Goal: Task Accomplishment & Management: Complete application form

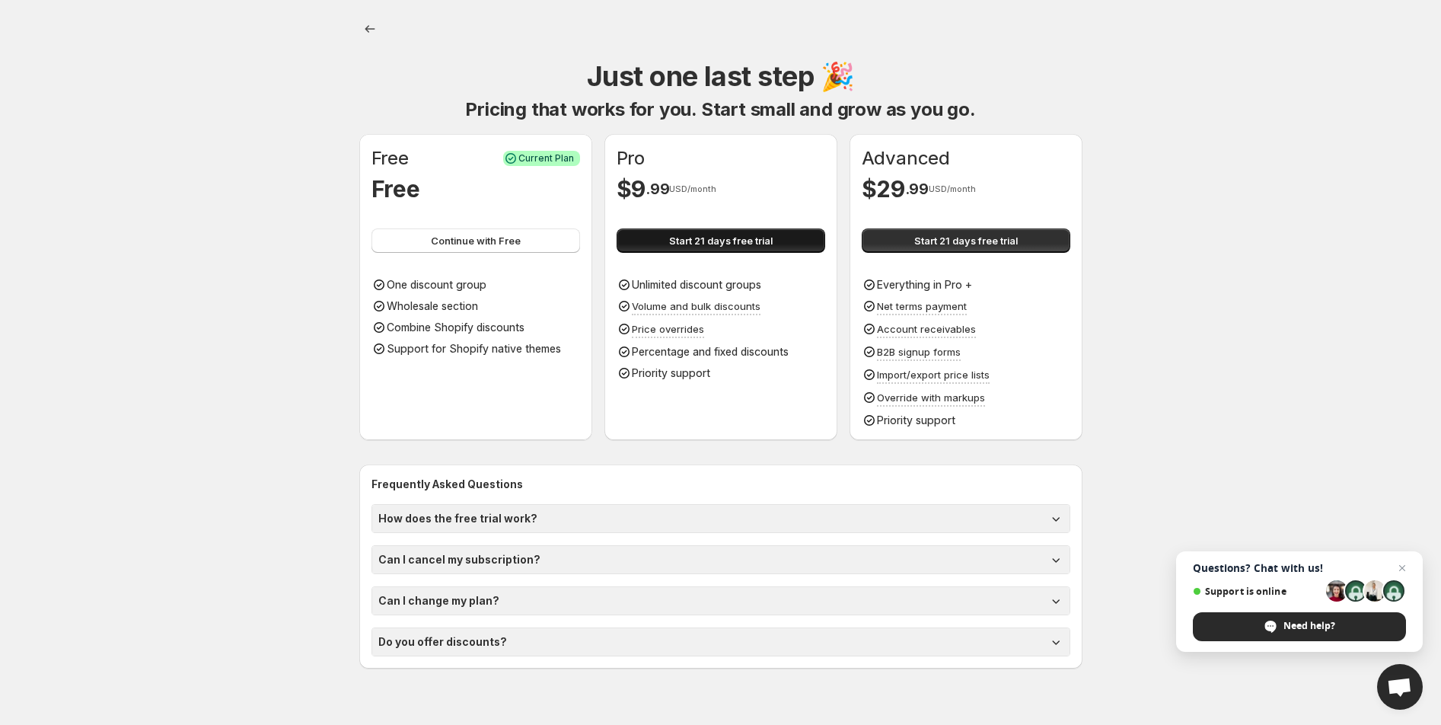
click at [680, 244] on span "Start 21 days free trial" at bounding box center [721, 240] width 104 height 15
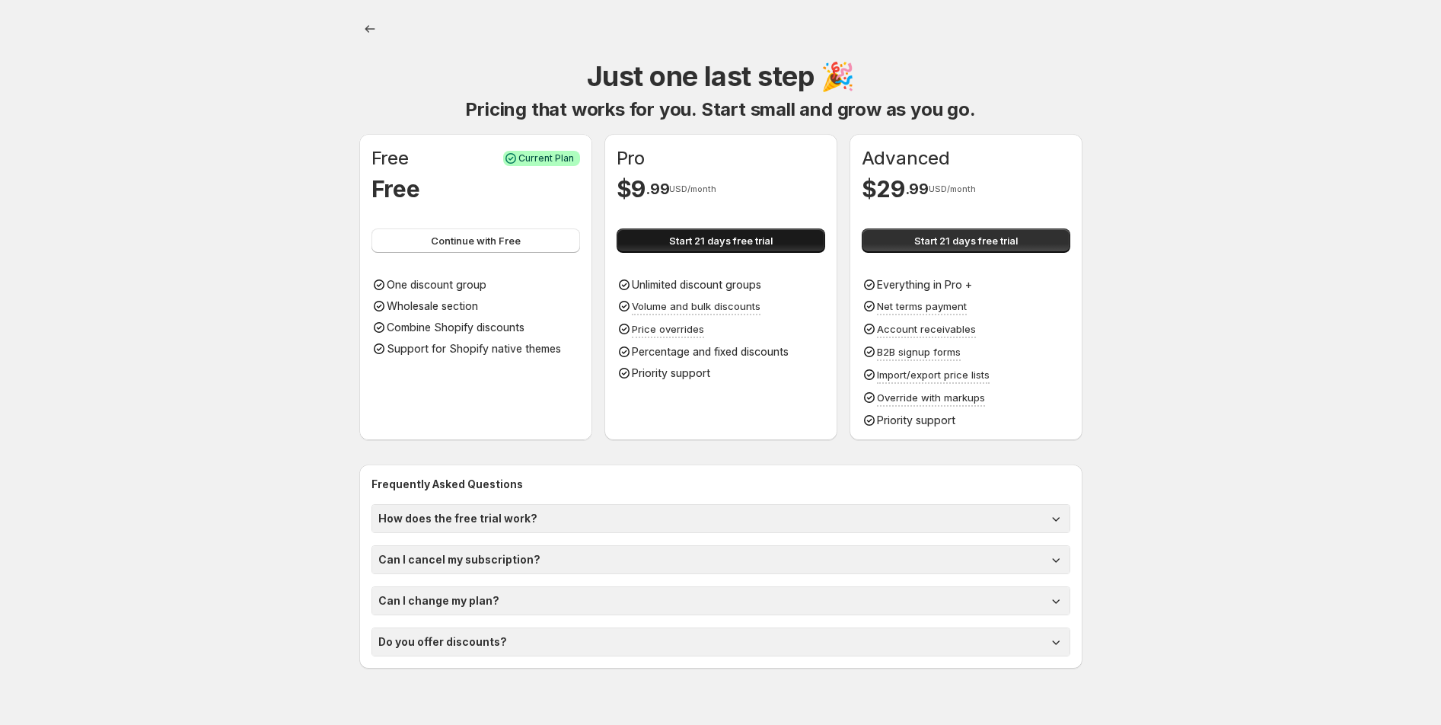
click at [774, 234] on button "Start 21 days free trial" at bounding box center [721, 240] width 209 height 24
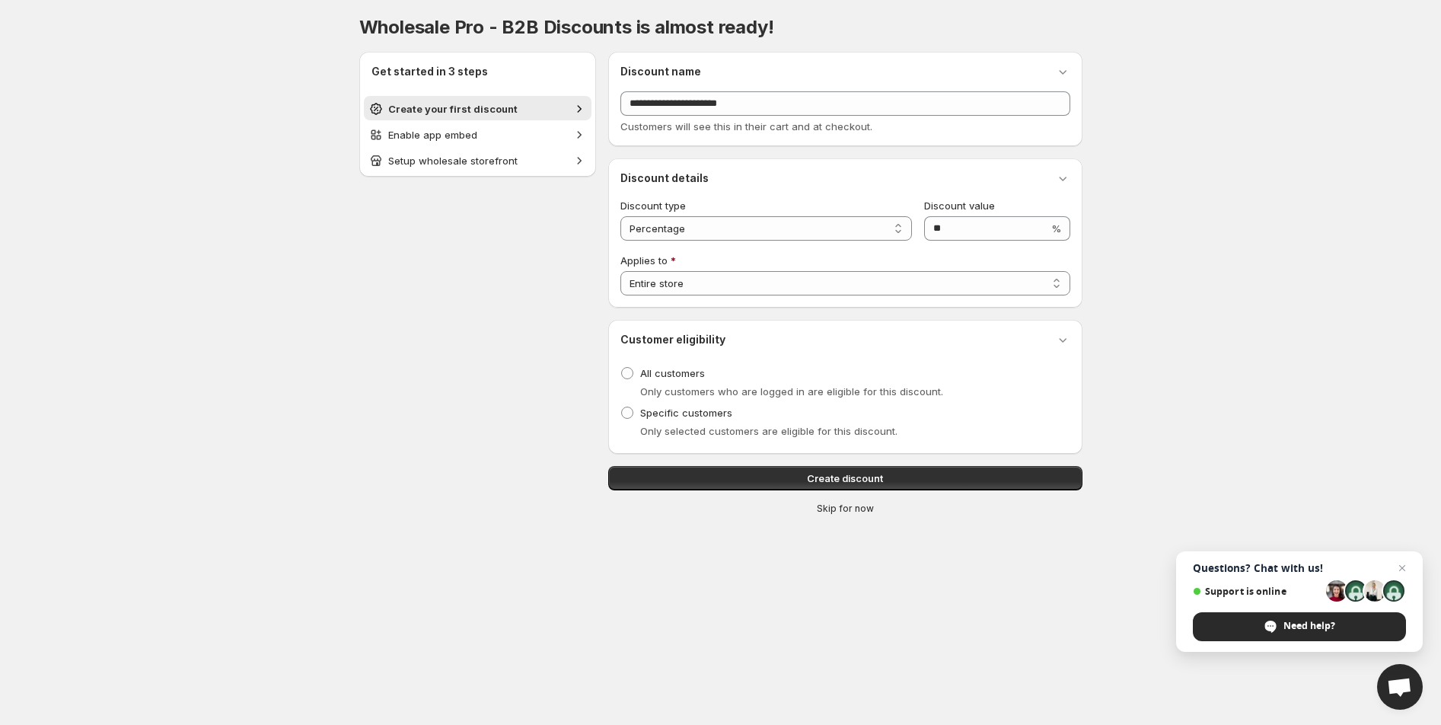
click at [859, 503] on span "Skip for now" at bounding box center [845, 508] width 57 height 12
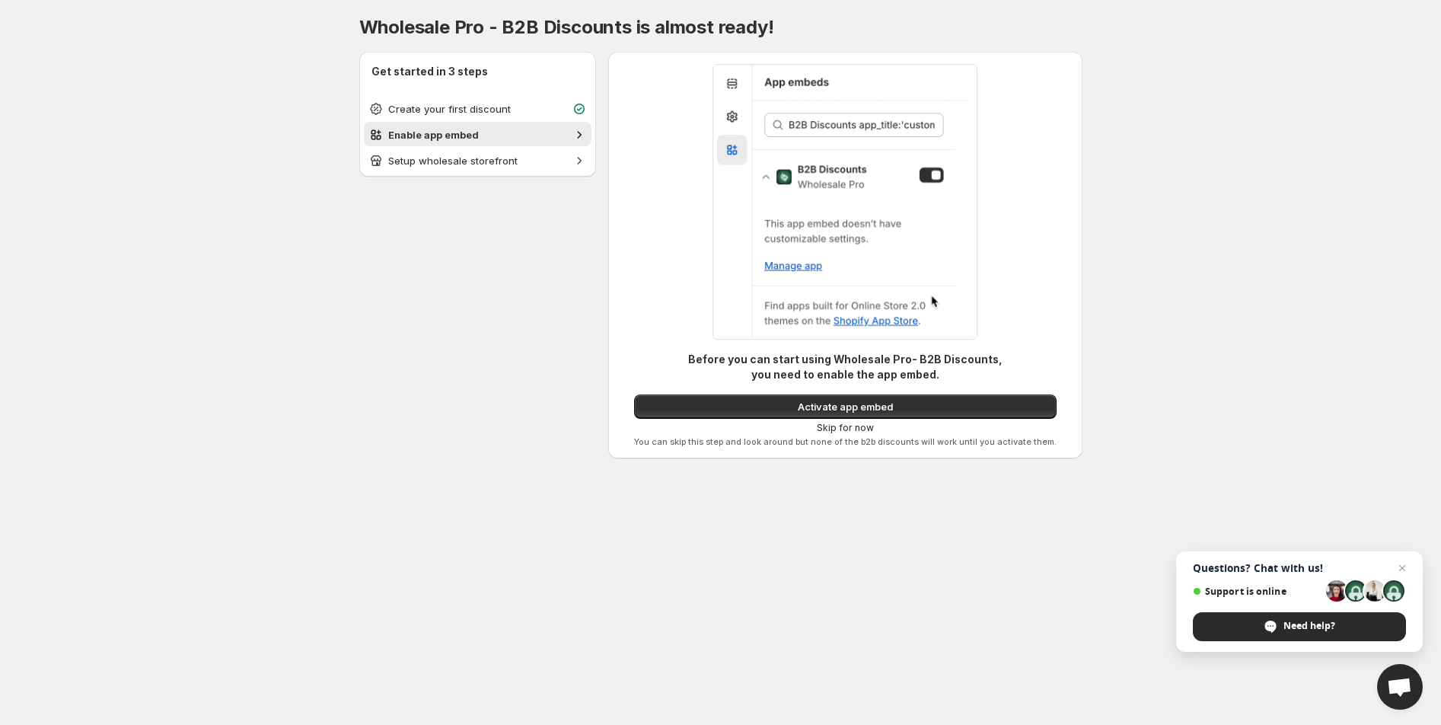
click at [843, 425] on span "Skip for now" at bounding box center [845, 428] width 57 height 12
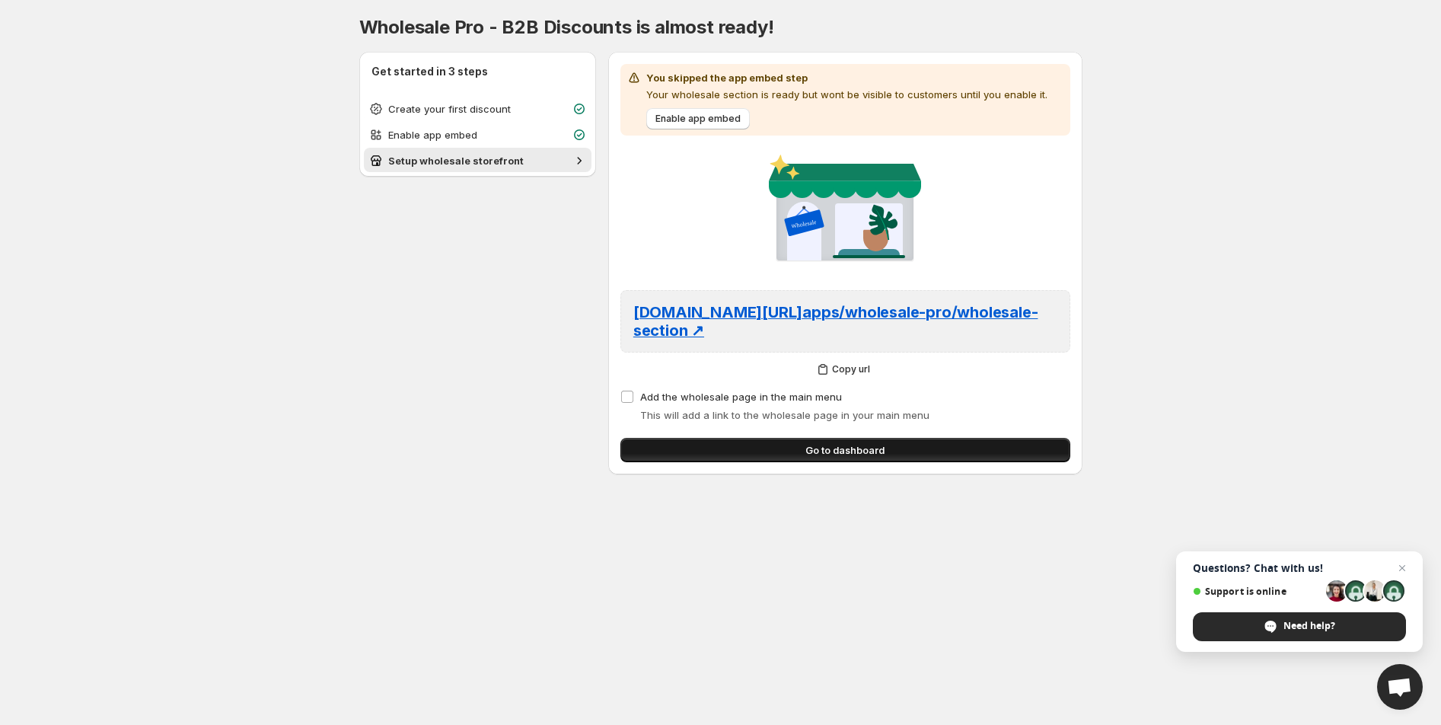
click at [772, 445] on button "Go to dashboard" at bounding box center [845, 450] width 450 height 24
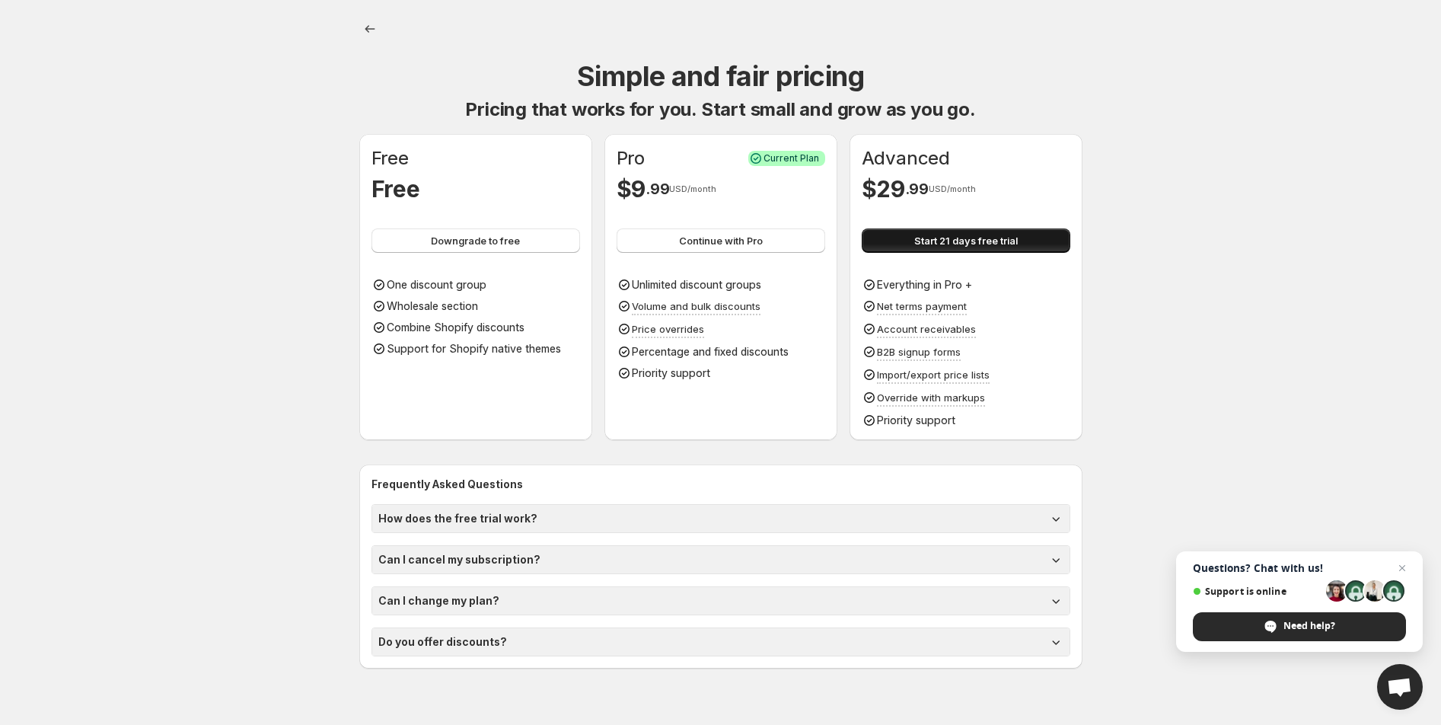
click at [924, 244] on span "Start 21 days free trial" at bounding box center [966, 240] width 104 height 15
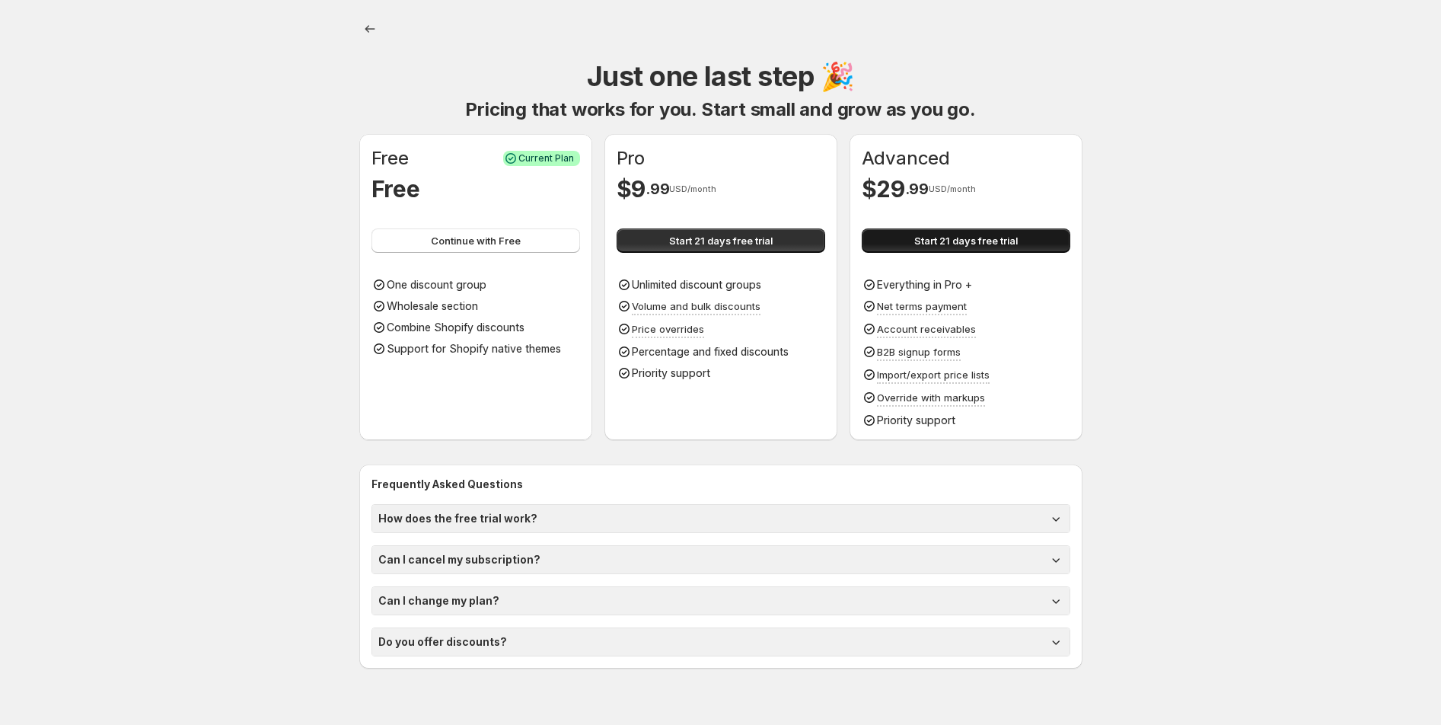
click at [993, 240] on span "Start 21 days free trial" at bounding box center [966, 240] width 104 height 15
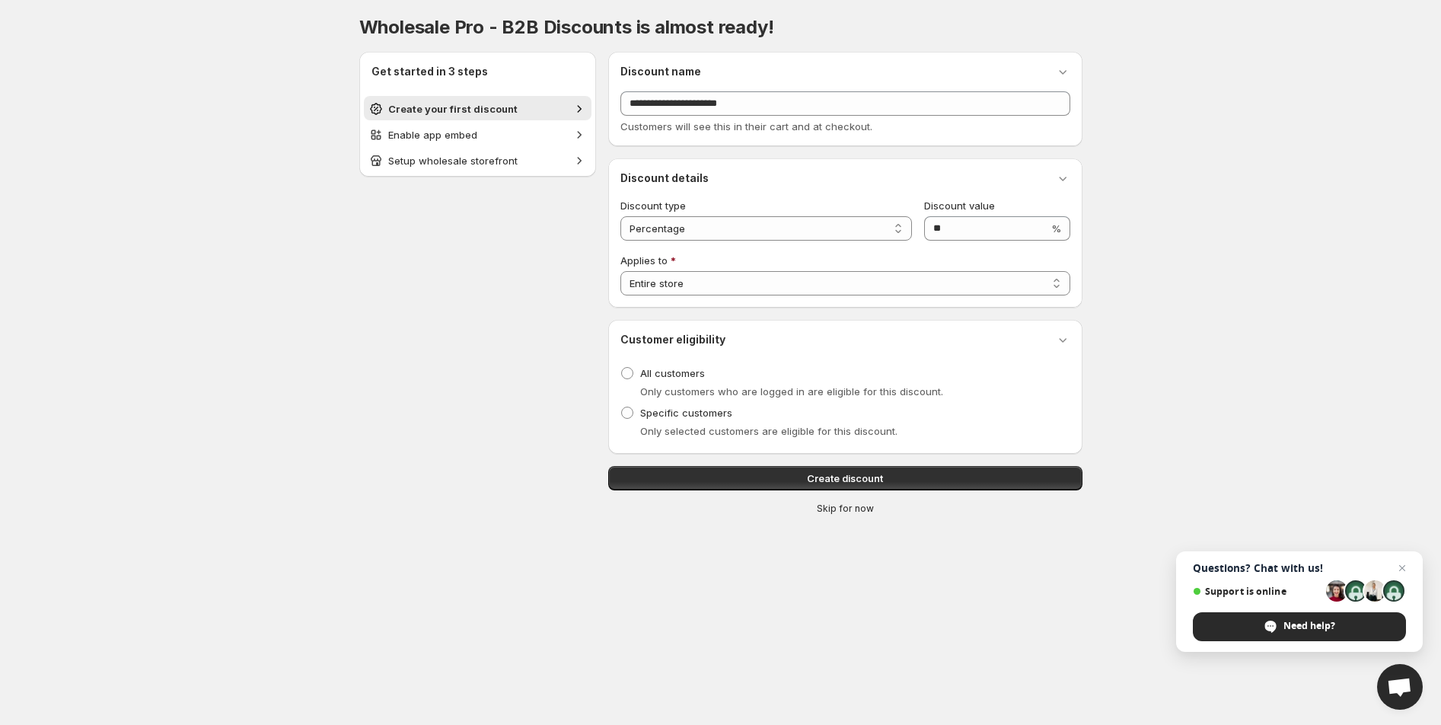
click at [862, 511] on span "Skip for now" at bounding box center [845, 508] width 57 height 12
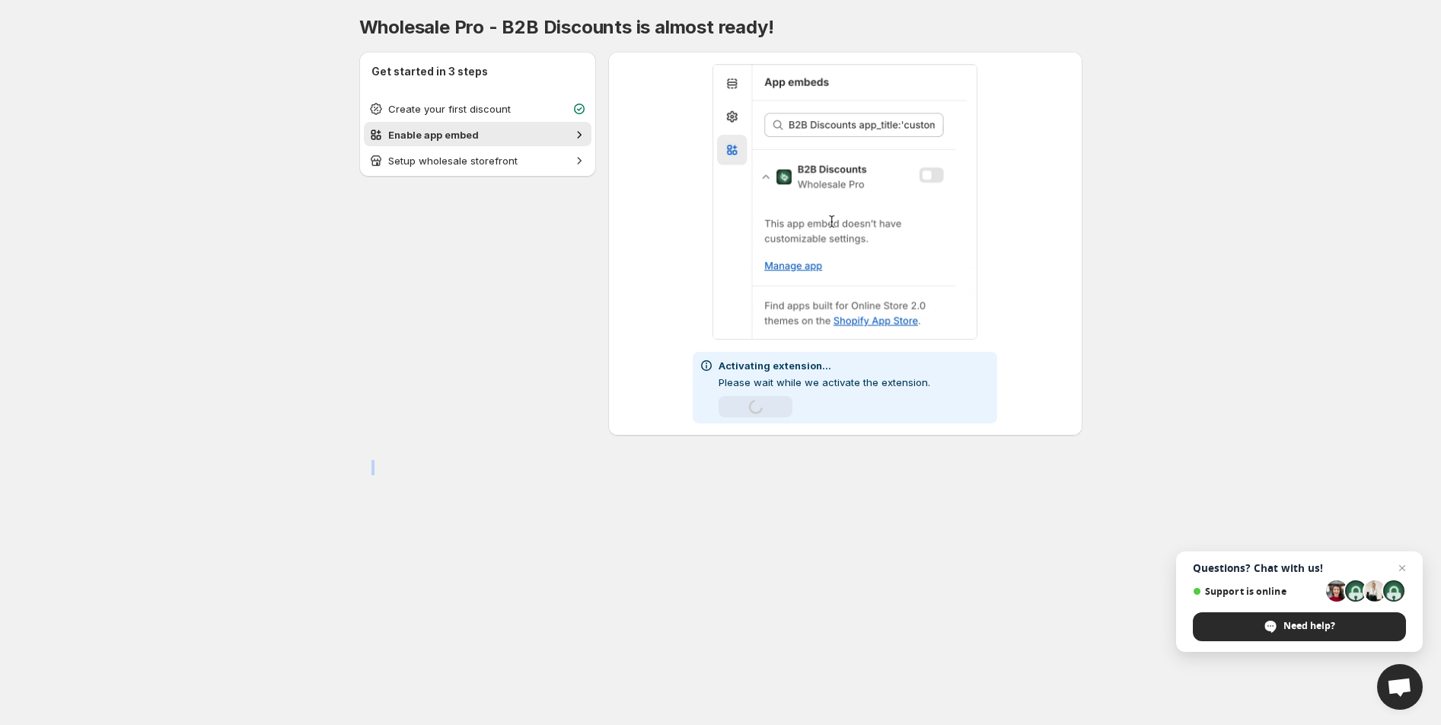
click at [862, 511] on body "Onboarding Wholesale Pro - B2B Discounts is almost ready! Get started in 3 step…" at bounding box center [720, 362] width 1441 height 725
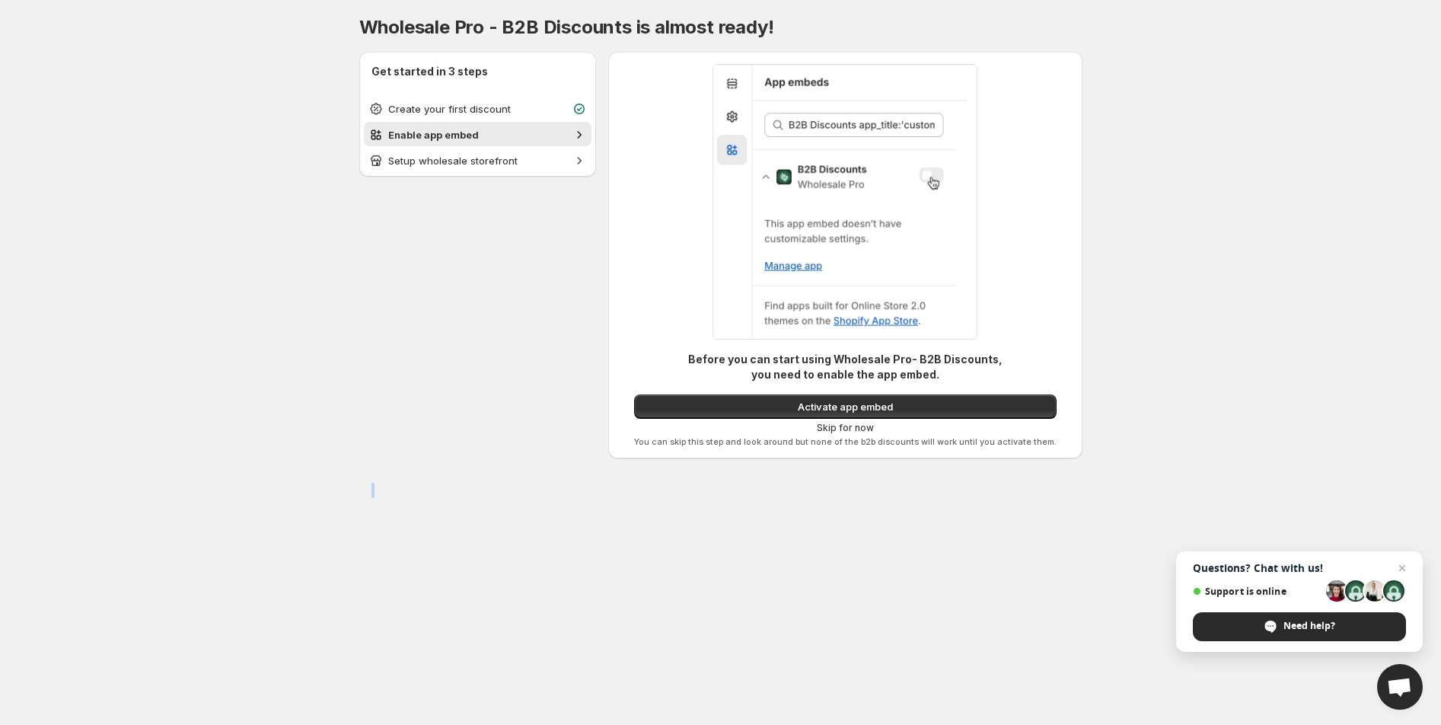
click at [833, 424] on span "Skip for now" at bounding box center [845, 428] width 57 height 12
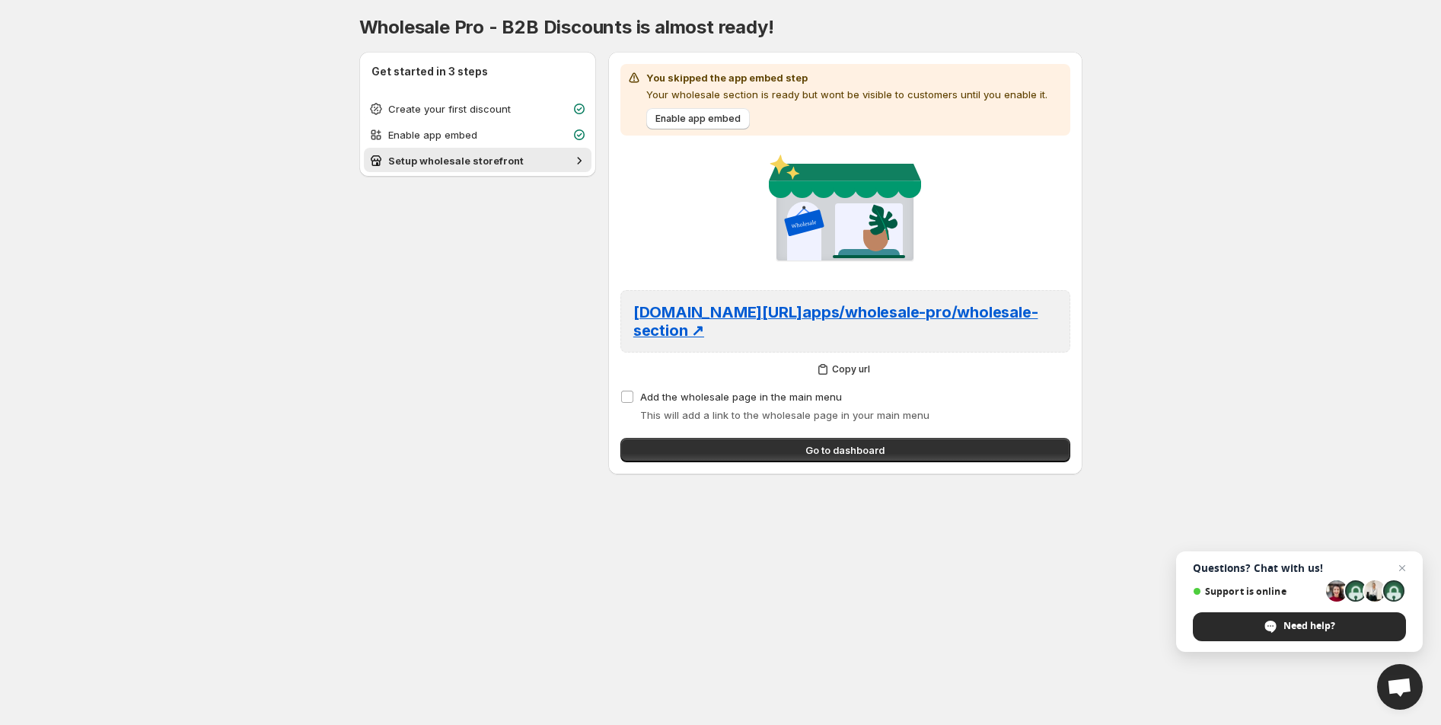
click at [754, 434] on div "You skipped the app embed step Your wholesale section is ready but wont be visi…" at bounding box center [845, 263] width 450 height 398
click at [703, 450] on button "Go to dashboard" at bounding box center [845, 450] width 450 height 24
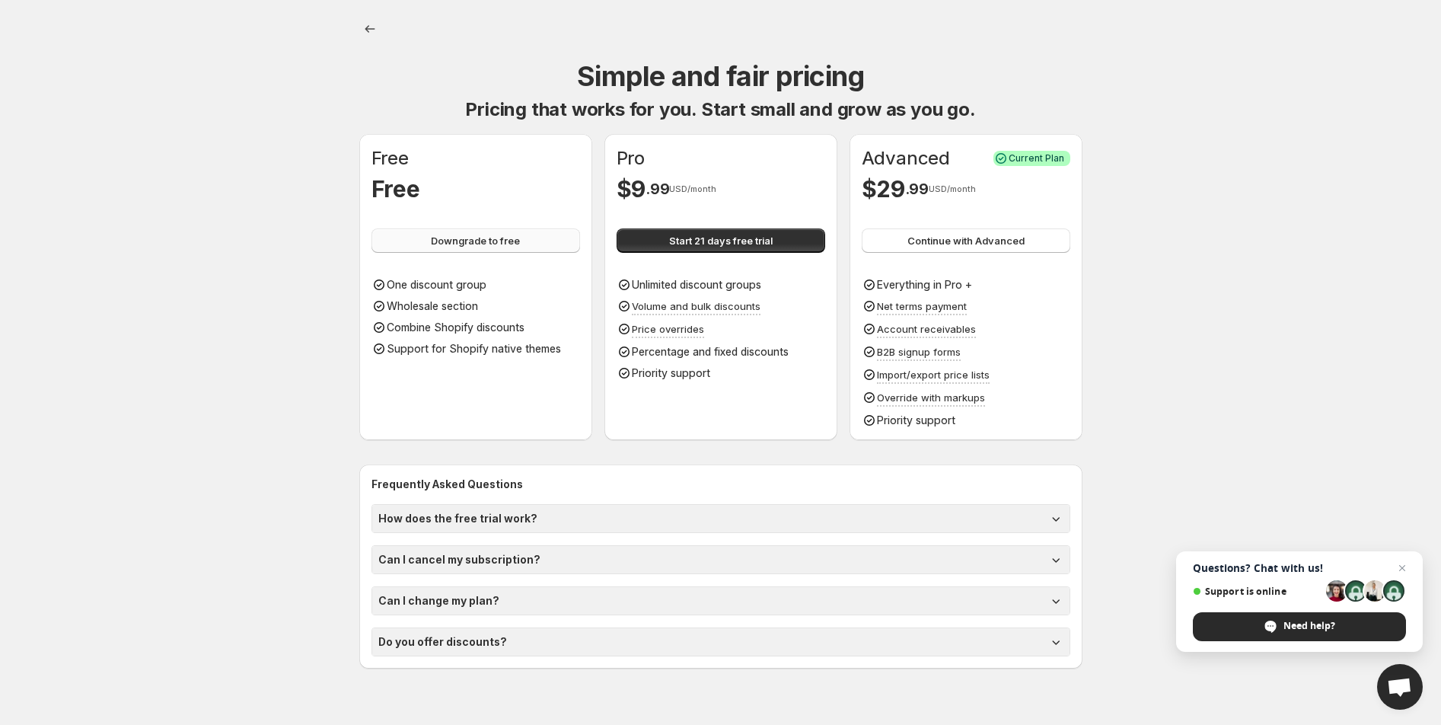
click at [476, 233] on span "Downgrade to free" at bounding box center [475, 240] width 89 height 15
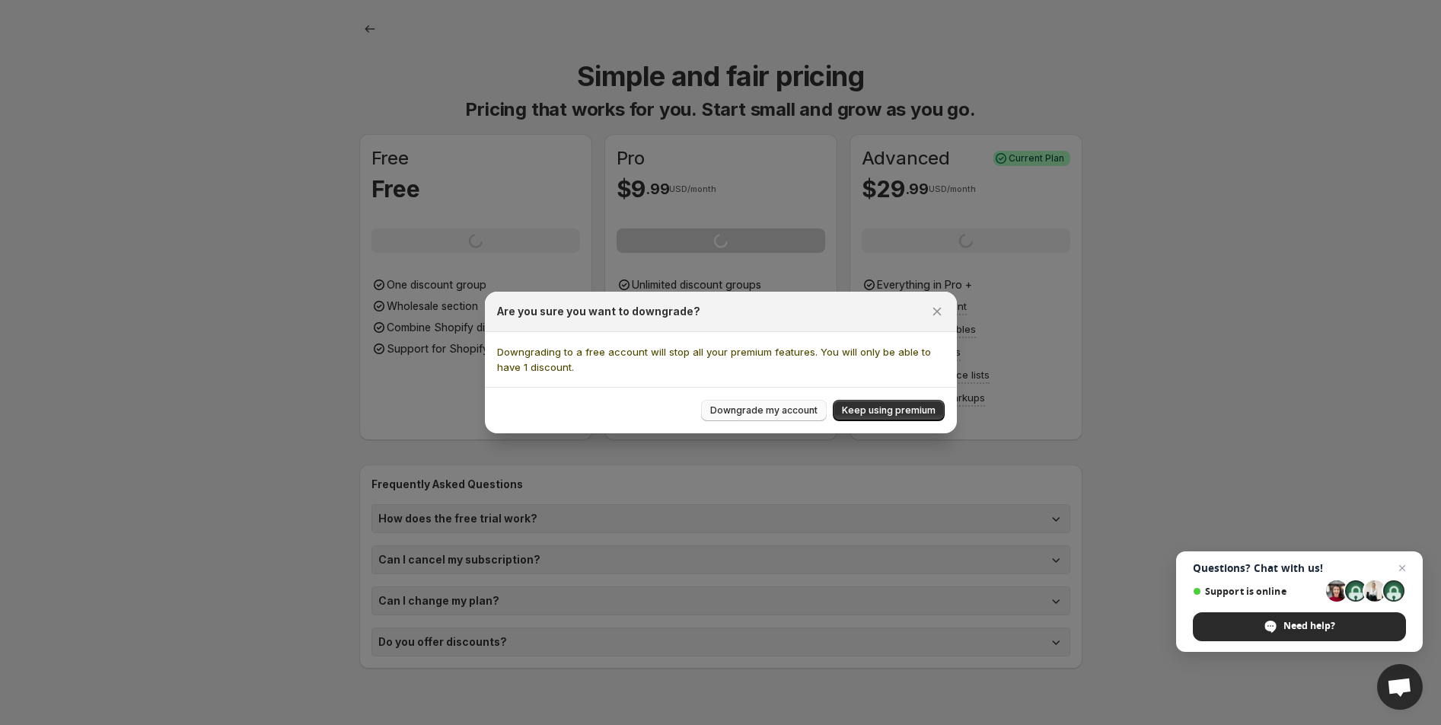
click at [775, 406] on span "Downgrade my account" at bounding box center [763, 410] width 107 height 12
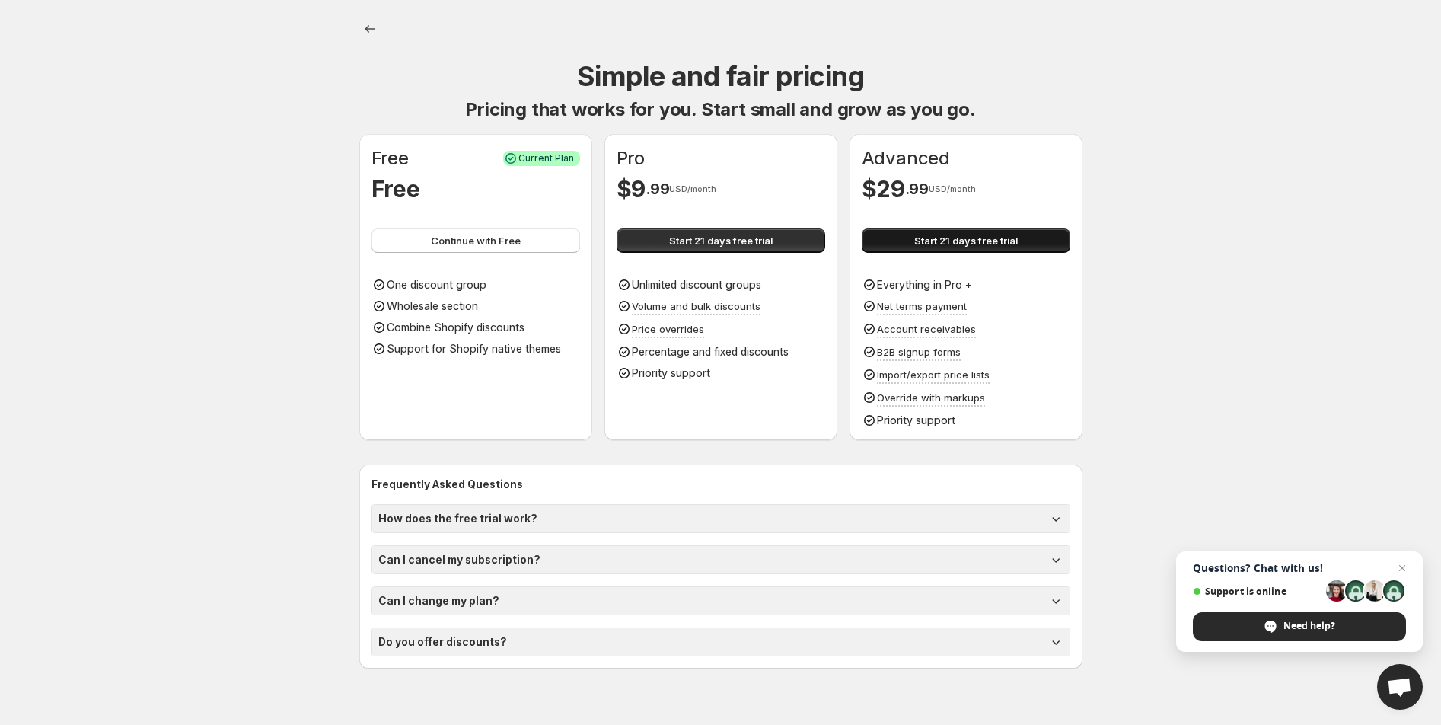
click at [1013, 237] on span "Start 21 days free trial" at bounding box center [966, 240] width 104 height 15
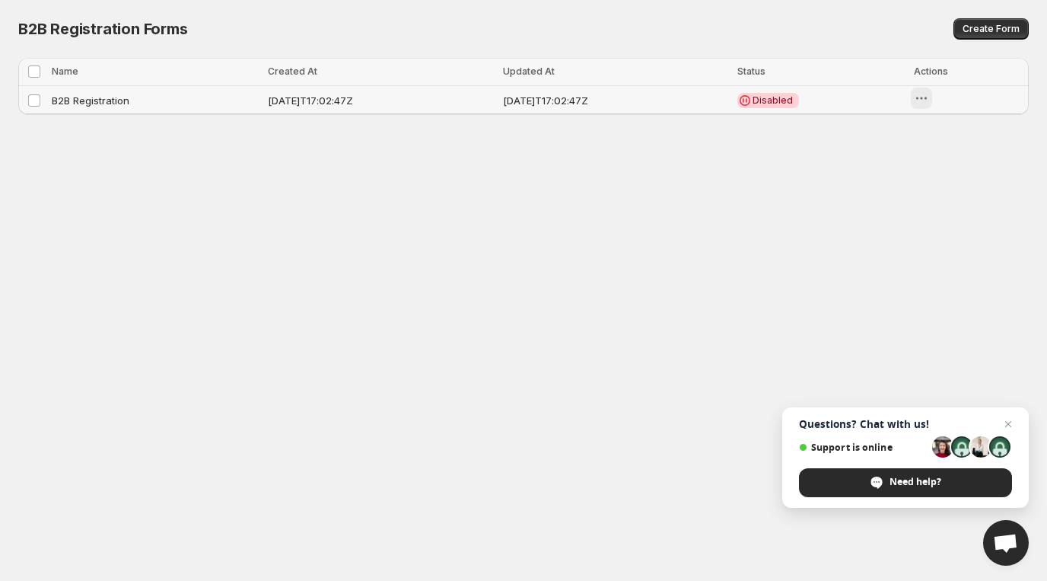
click at [923, 98] on icon "button" at bounding box center [922, 98] width 2 height 2
click at [967, 235] on span "Delete" at bounding box center [977, 234] width 30 height 12
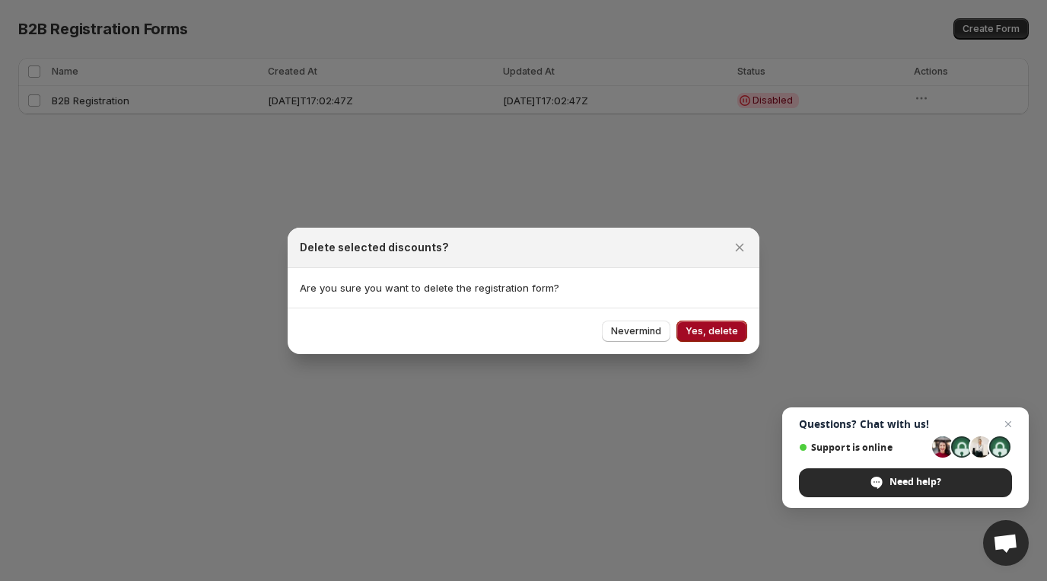
click at [724, 324] on button "Yes, delete" at bounding box center [712, 330] width 71 height 21
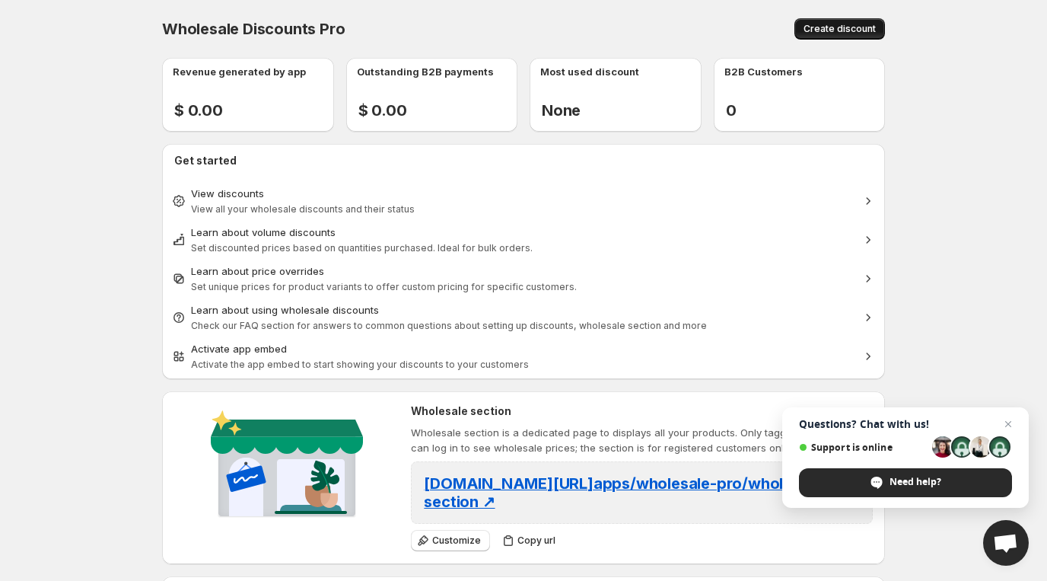
click at [839, 30] on span "Create discount" at bounding box center [840, 29] width 72 height 12
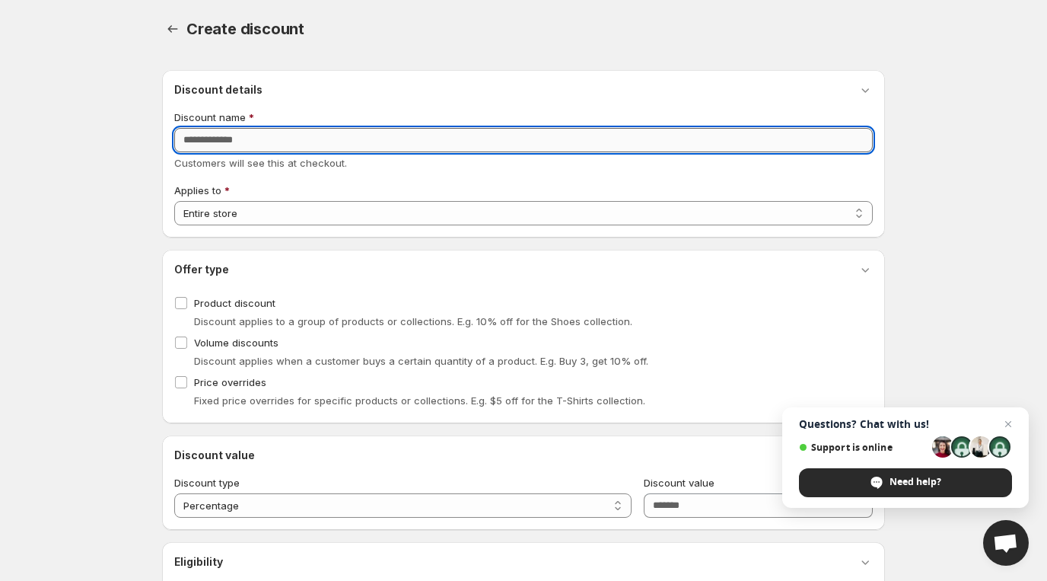
click at [271, 135] on input "Discount name" at bounding box center [523, 140] width 699 height 24
type input "**"
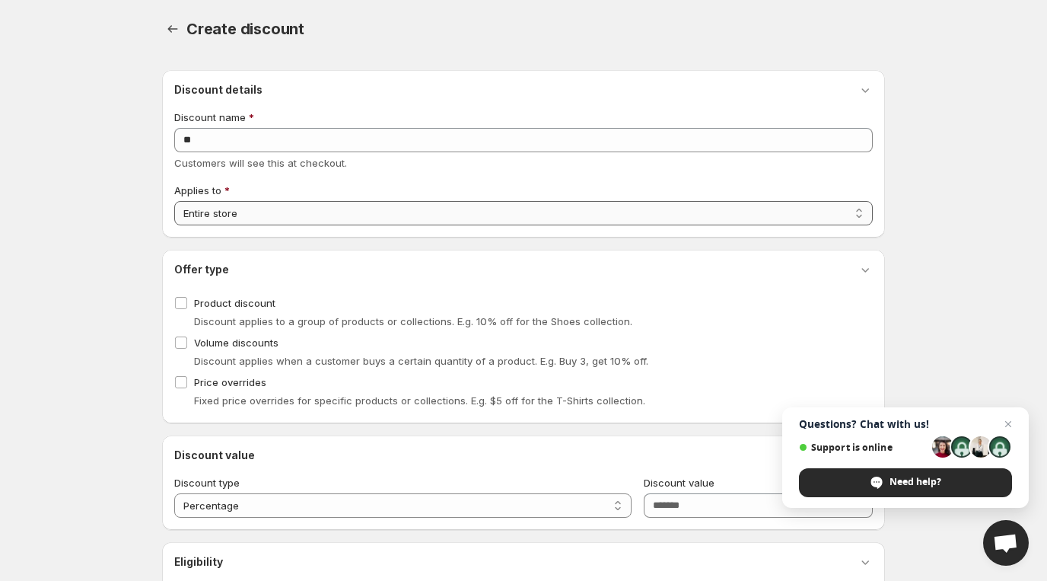
click at [260, 206] on select "**********" at bounding box center [523, 213] width 699 height 24
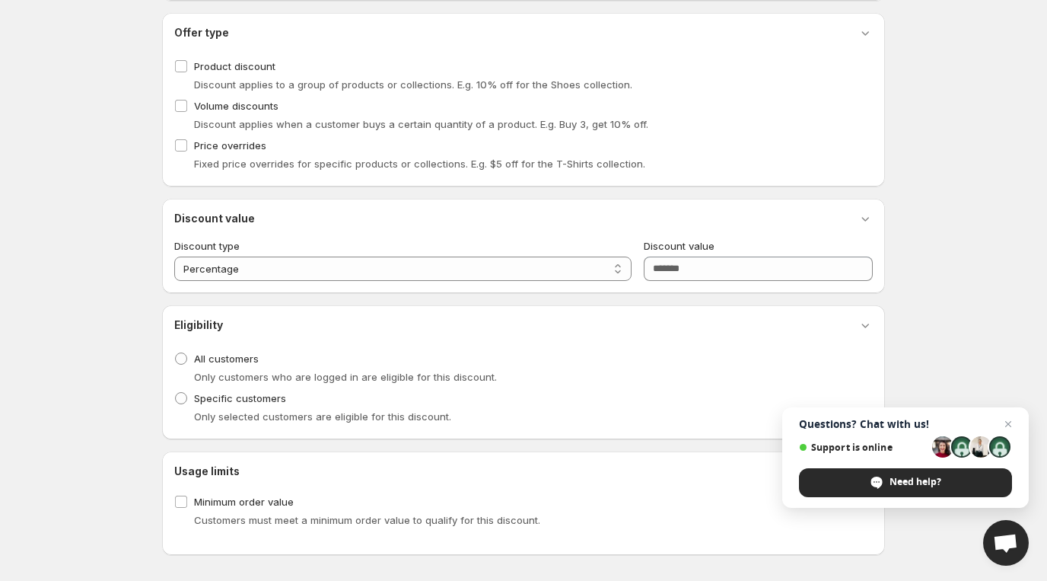
scroll to position [237, 0]
click at [740, 258] on input "Discount value" at bounding box center [758, 268] width 229 height 24
type input "**"
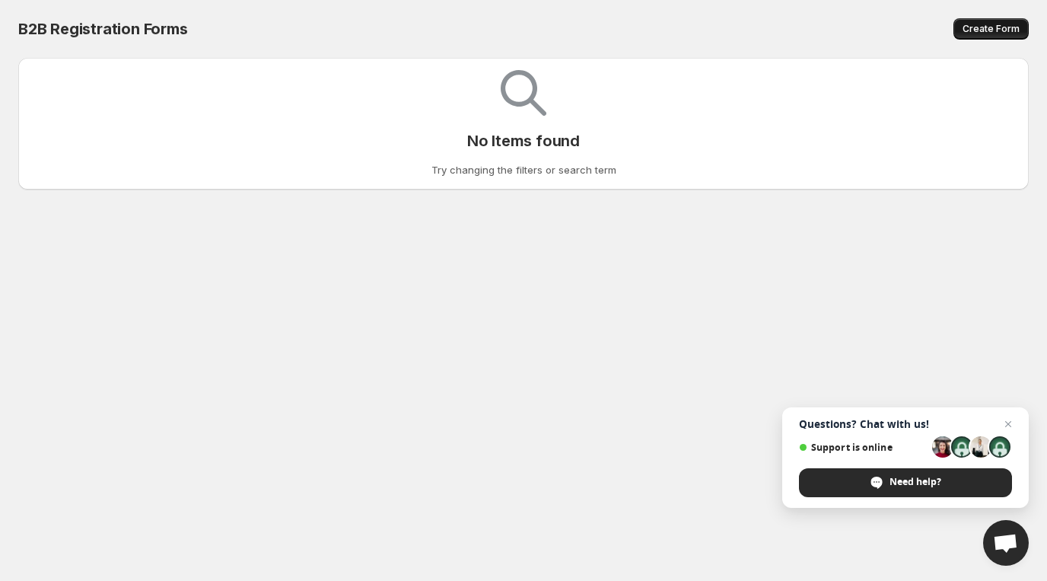
click at [999, 34] on span "Create Form" at bounding box center [991, 29] width 57 height 12
click at [996, 28] on span "Create Form" at bounding box center [991, 29] width 57 height 12
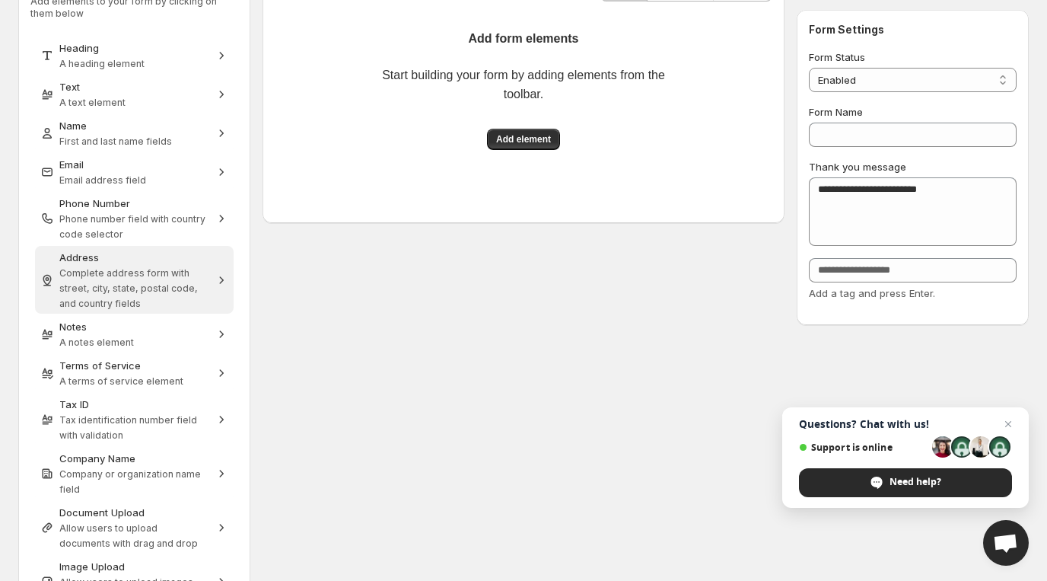
scroll to position [131, 0]
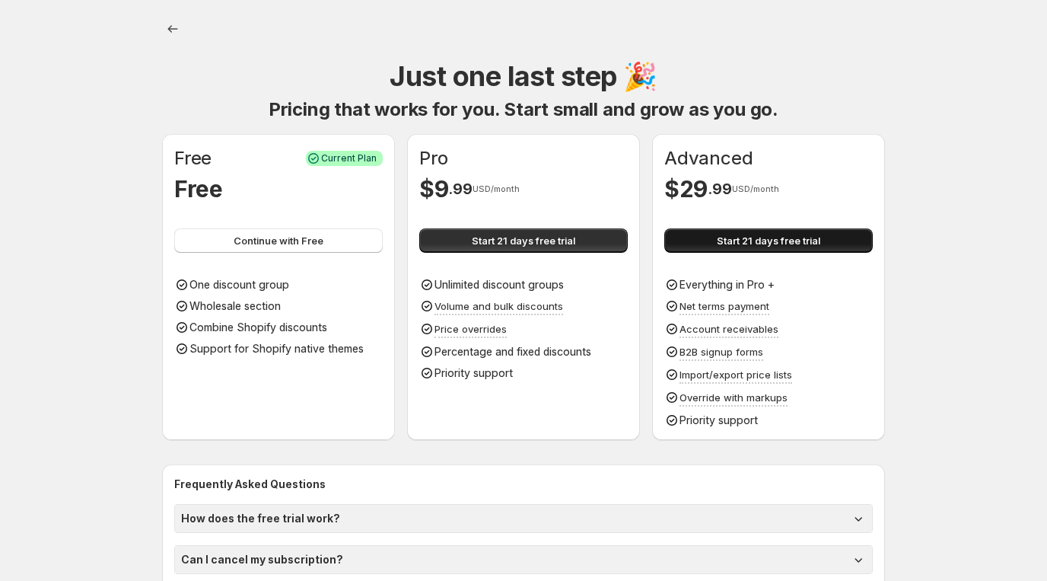
click at [733, 250] on button "Start 21 days free trial" at bounding box center [768, 240] width 209 height 24
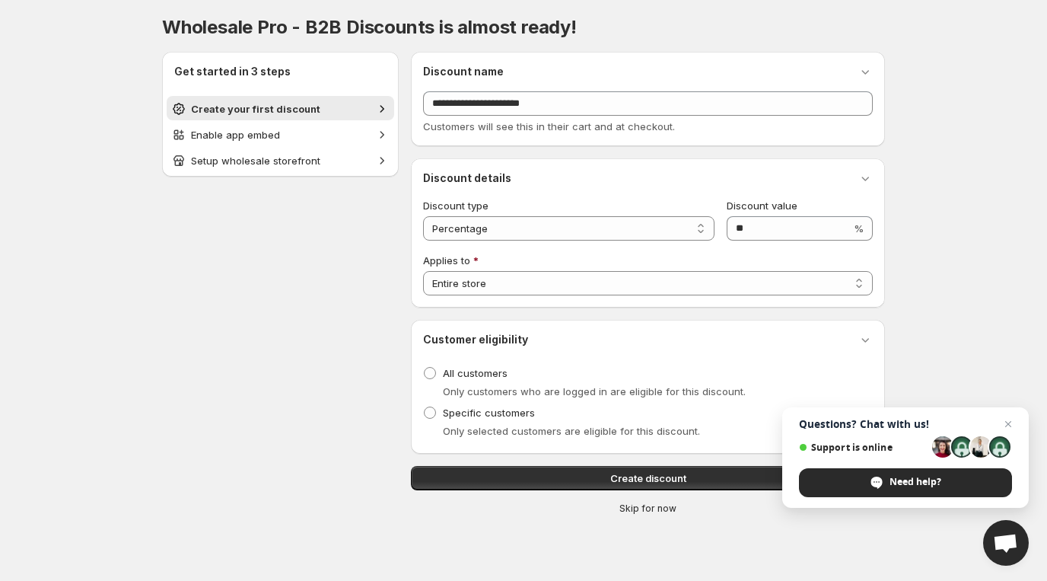
click at [614, 476] on span "Create discount" at bounding box center [648, 477] width 76 height 15
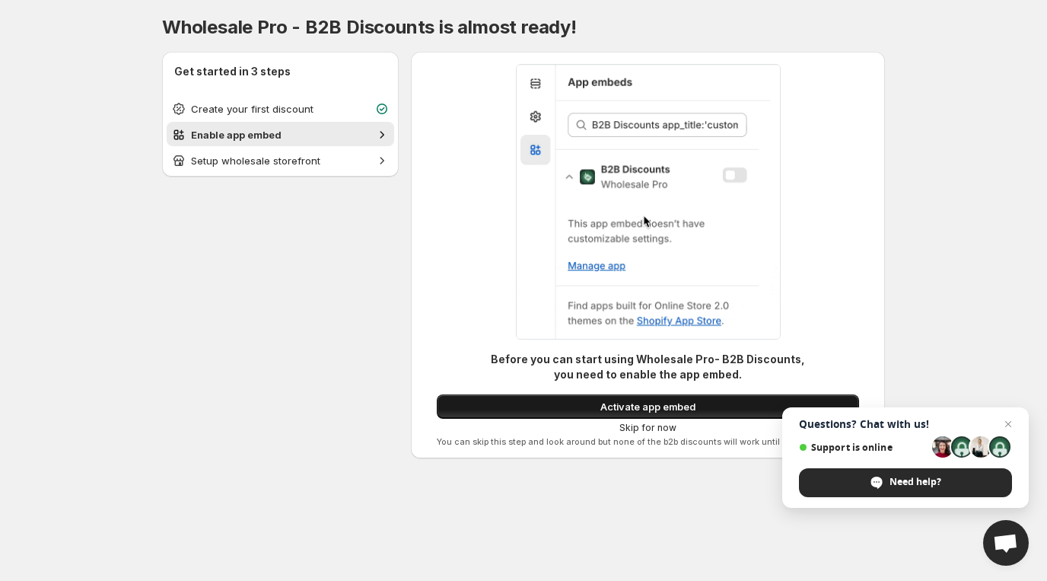
click at [613, 409] on span "Activate app embed" at bounding box center [648, 406] width 95 height 15
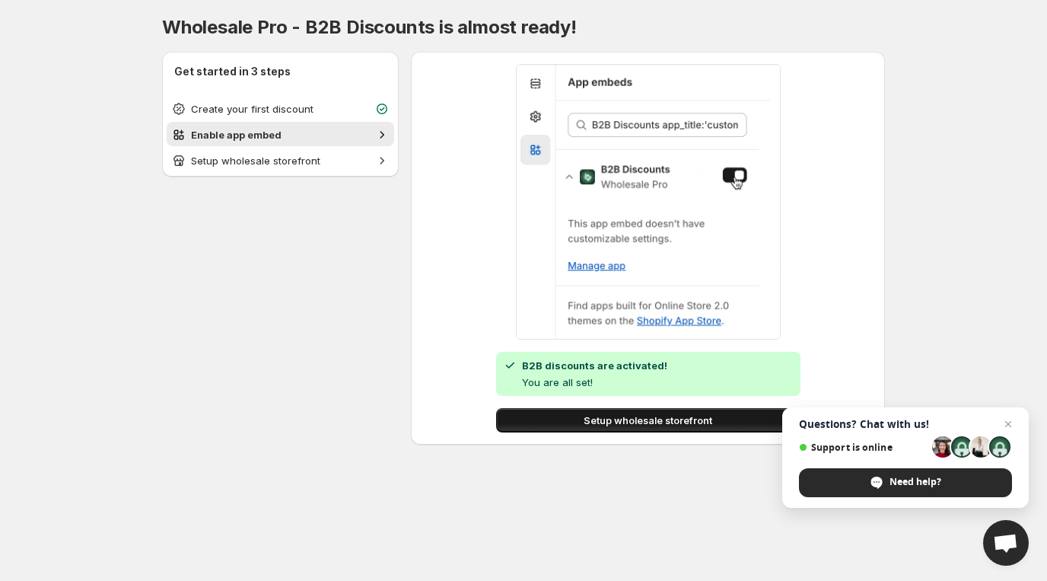
click at [623, 422] on span "Setup wholesale storefront" at bounding box center [648, 420] width 129 height 15
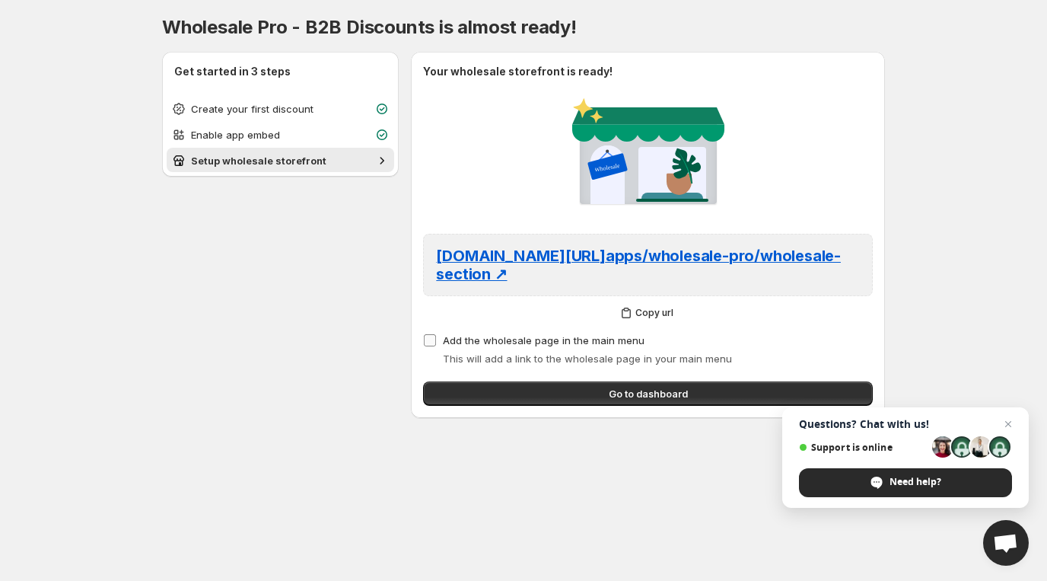
click at [441, 337] on label "Add the wholesale page in the main menu" at bounding box center [533, 340] width 221 height 21
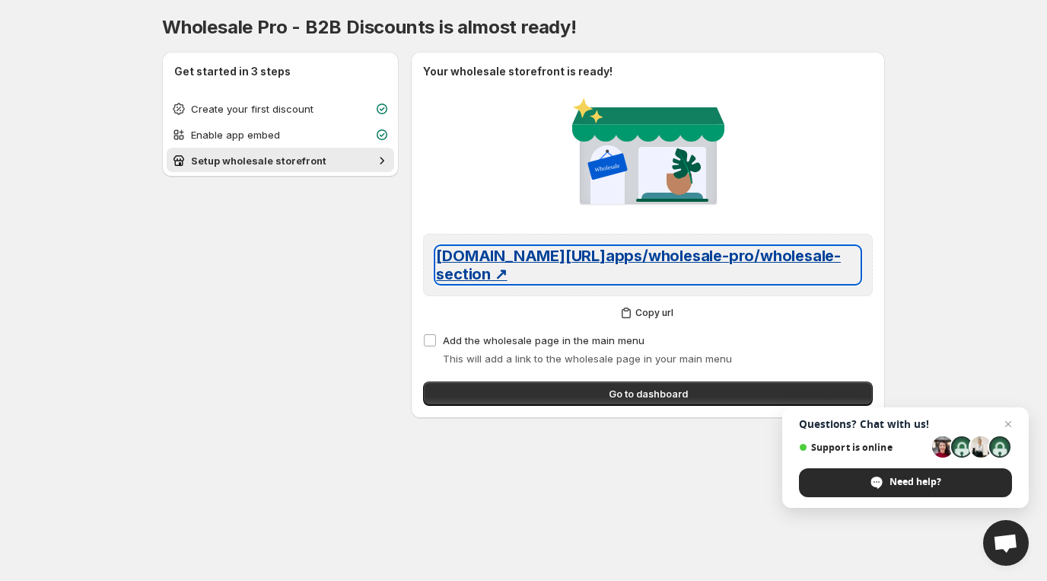
click at [539, 265] on span "[DOMAIN_NAME][URL] apps/wholesale-pro/wholesale-section ↗" at bounding box center [638, 265] width 405 height 37
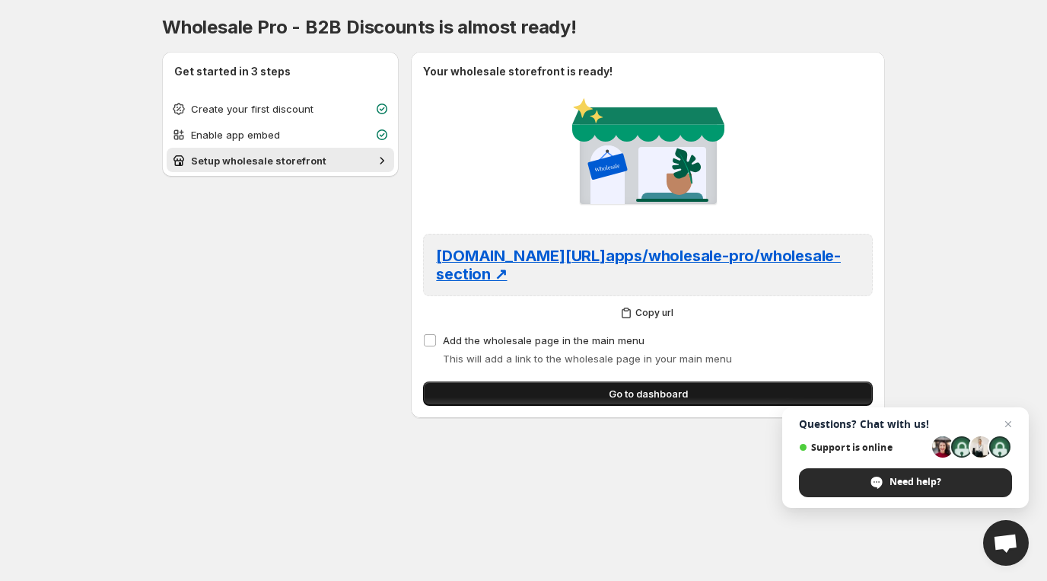
click at [611, 401] on span "Go to dashboard" at bounding box center [648, 393] width 79 height 15
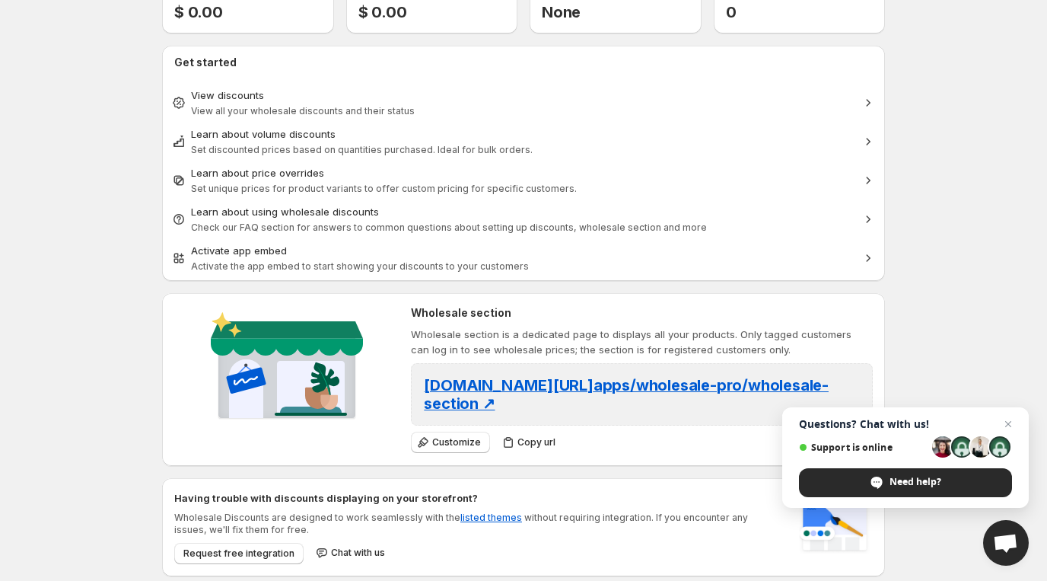
scroll to position [126, 0]
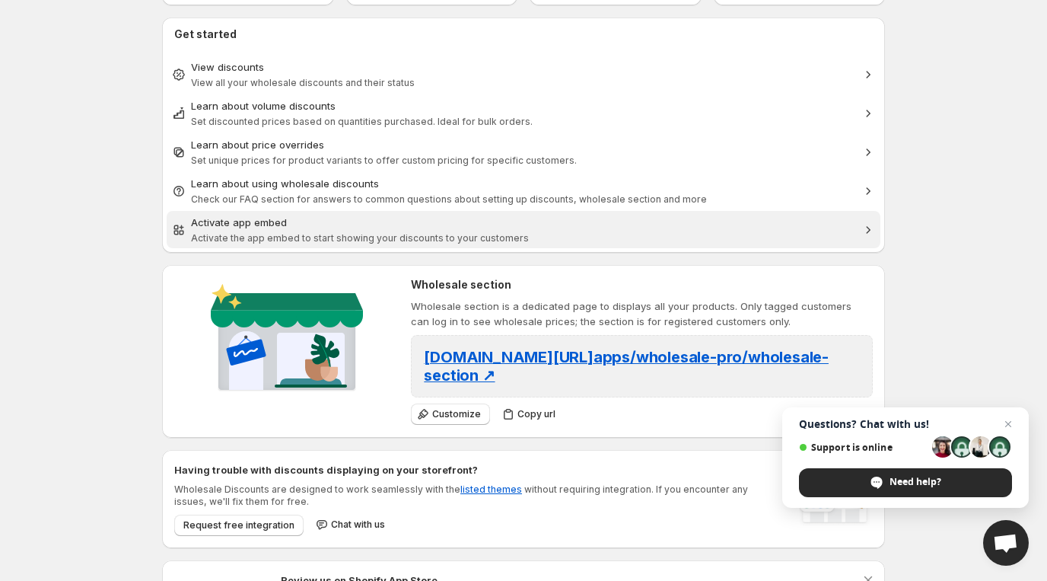
click at [353, 226] on div "Activate app embed" at bounding box center [523, 222] width 665 height 15
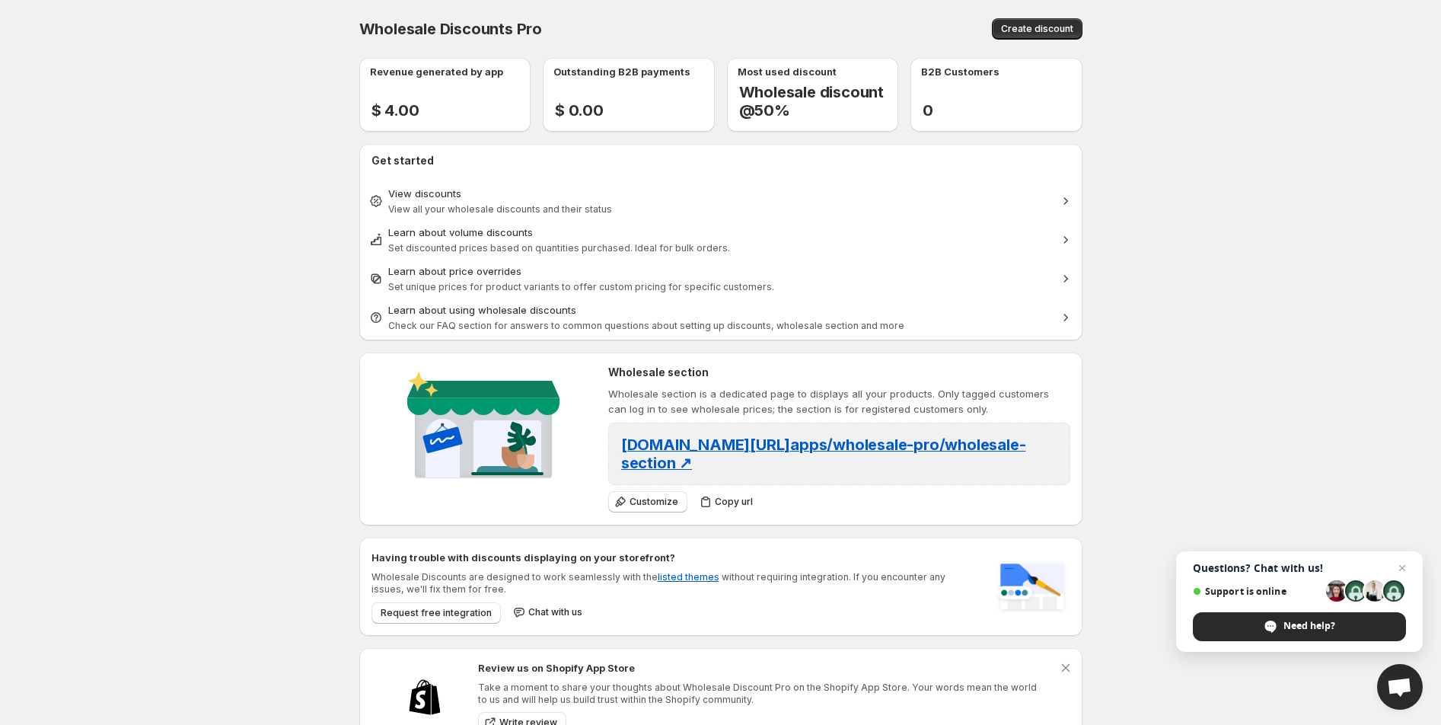
scroll to position [49, 0]
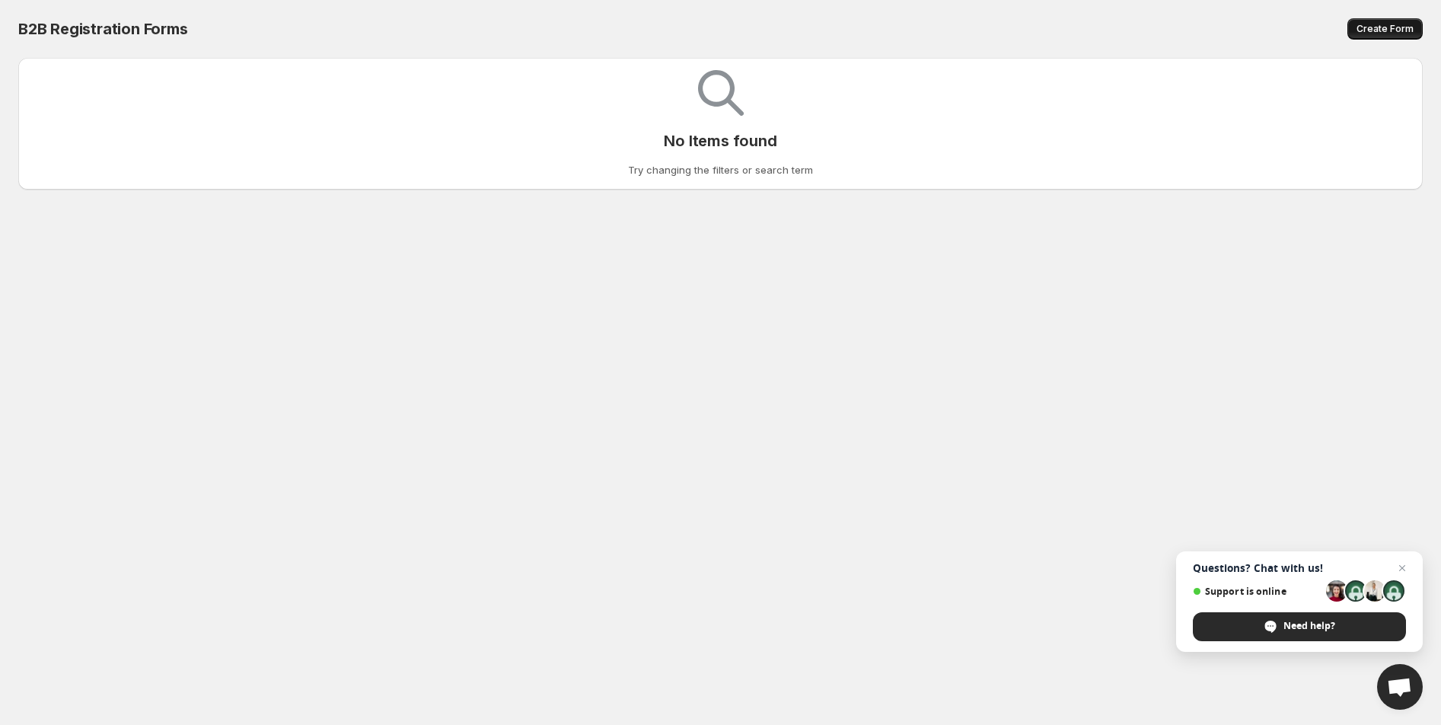
click at [1390, 30] on span "Create Form" at bounding box center [1384, 29] width 57 height 12
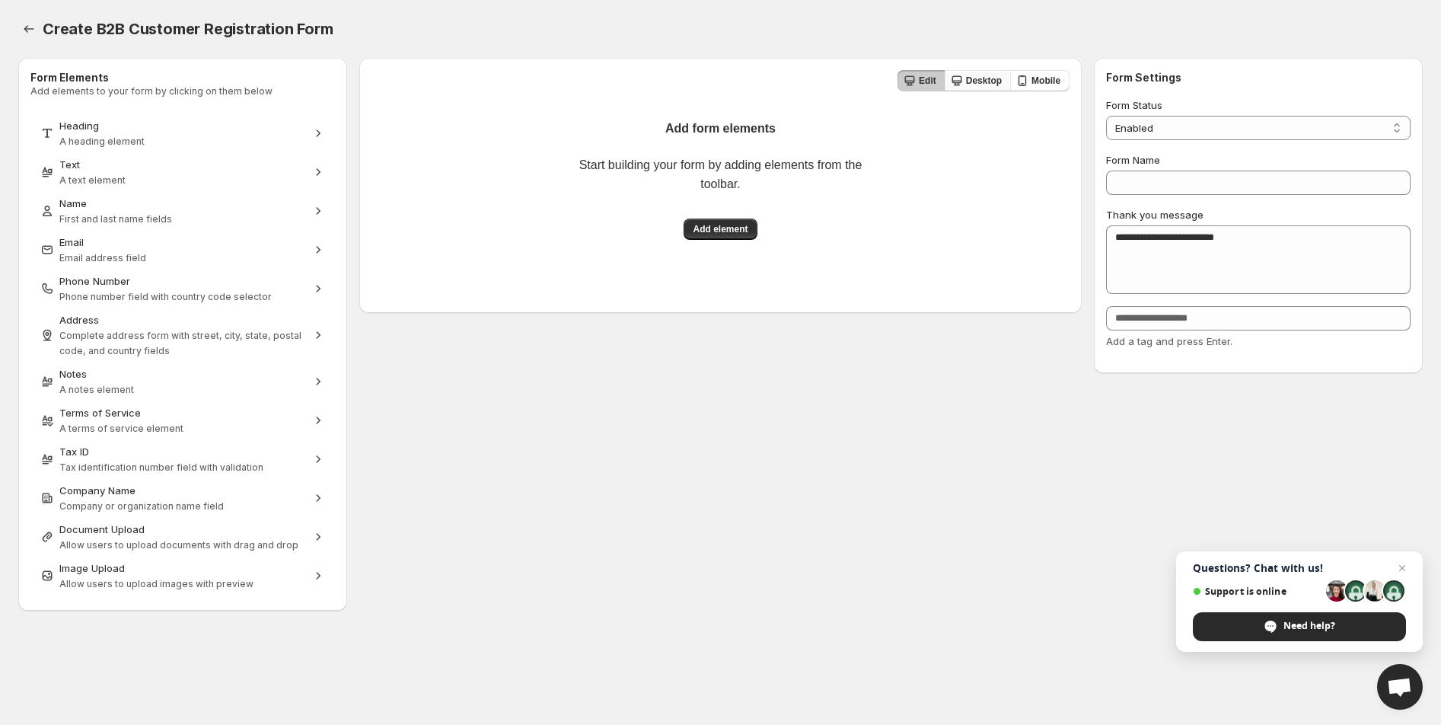
click at [985, 78] on span "Desktop" at bounding box center [984, 81] width 36 height 12
click at [143, 194] on button "Name First and last name fields" at bounding box center [182, 210] width 295 height 37
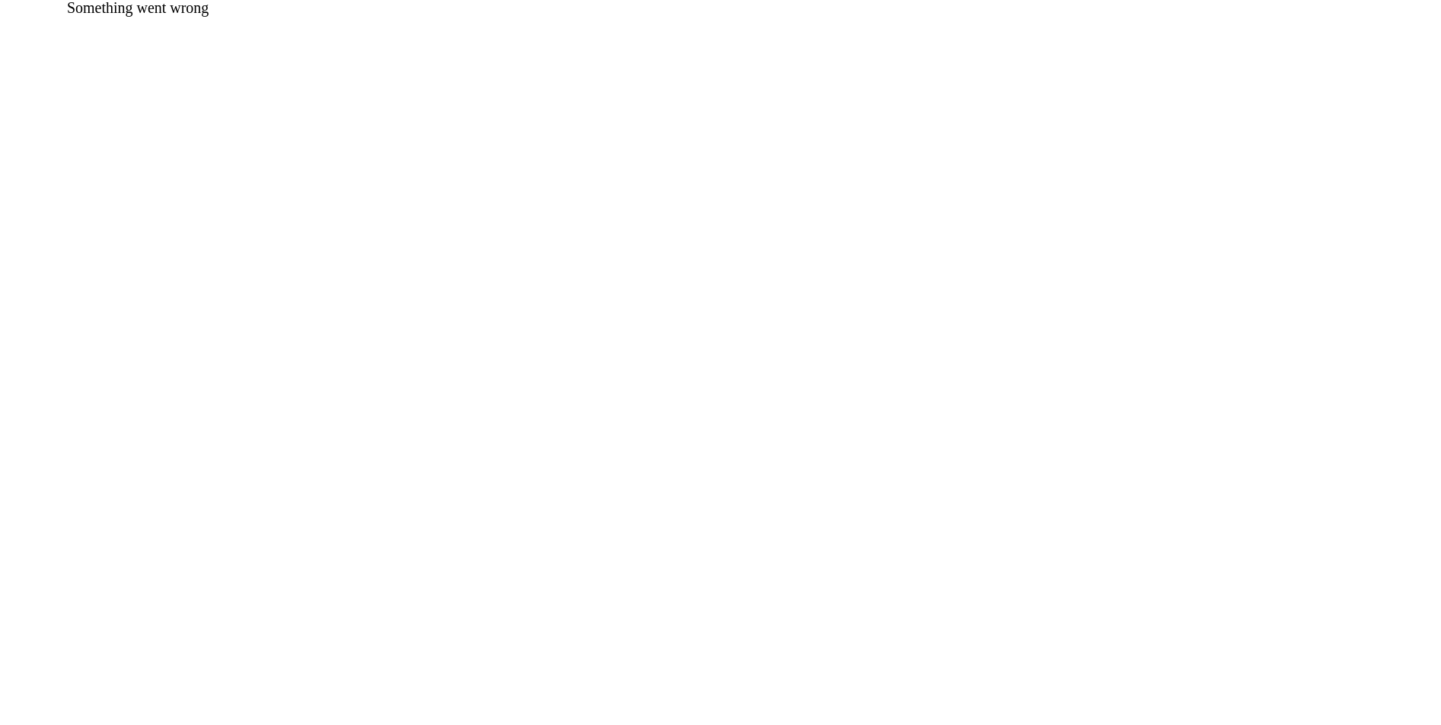
click at [270, 14] on div "Something went wrong" at bounding box center [523, 7] width 1047 height 14
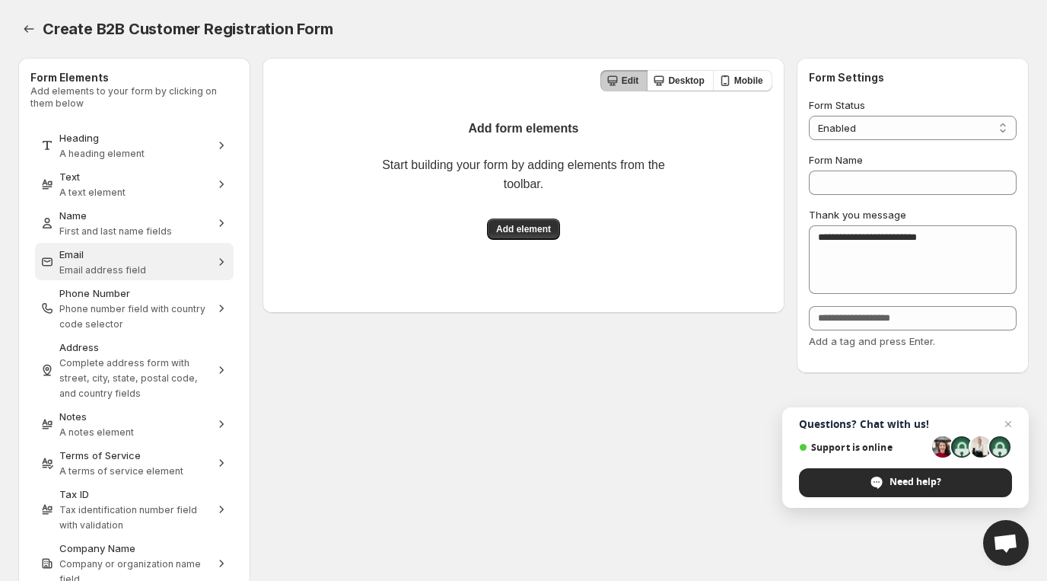
click at [135, 259] on div "Email" at bounding box center [134, 254] width 150 height 15
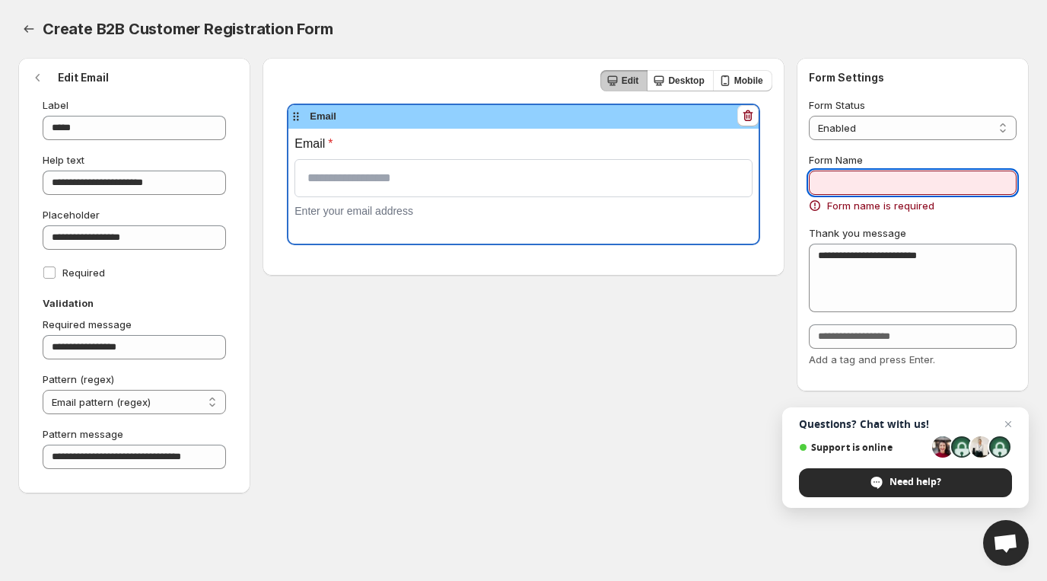
click at [844, 182] on input "Form Name" at bounding box center [913, 182] width 208 height 24
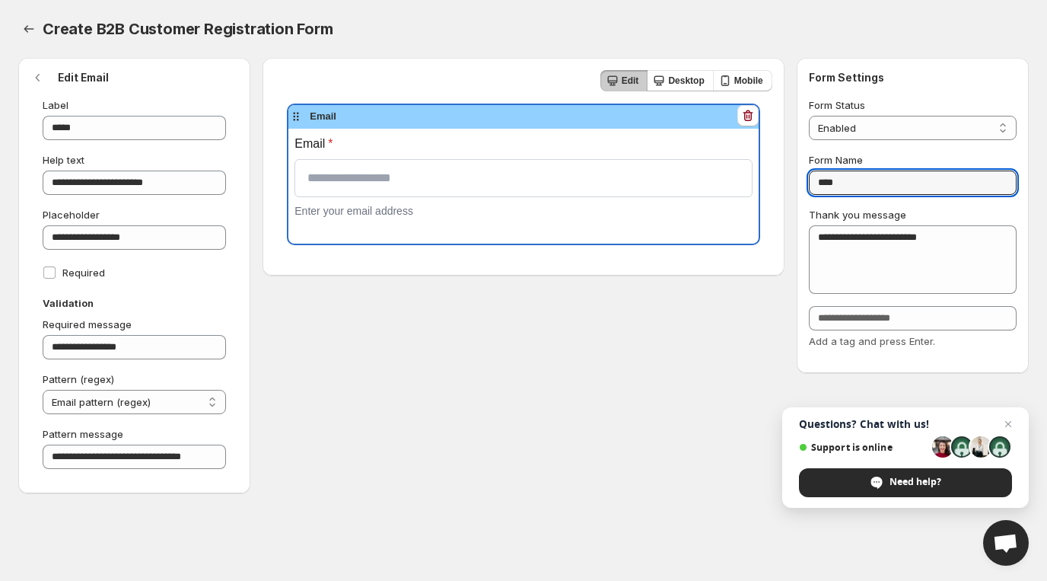
type input "****"
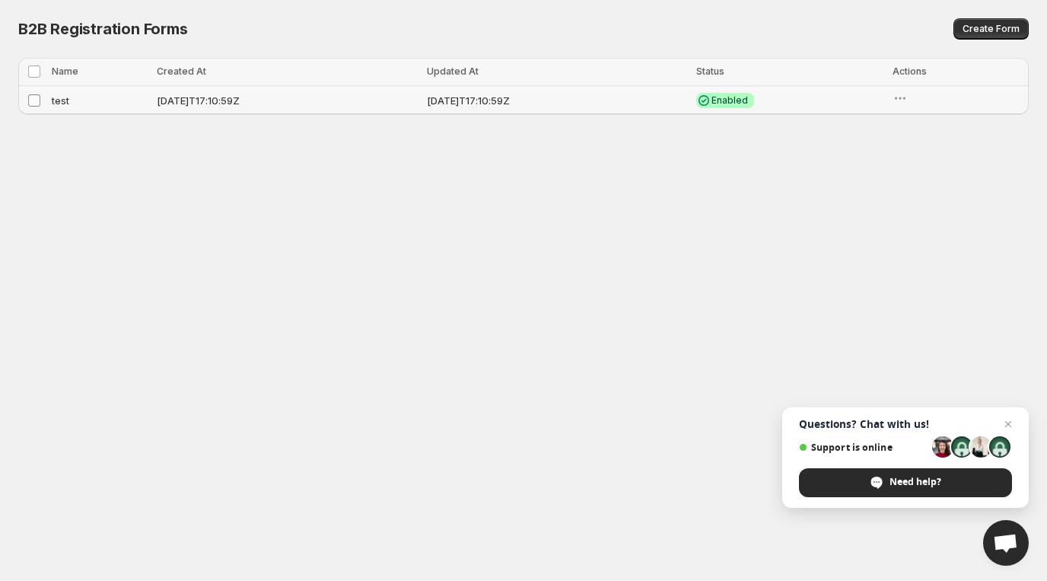
click at [29, 99] on span at bounding box center [34, 101] width 14 height 14
click at [908, 98] on icon "button" at bounding box center [900, 98] width 15 height 15
click at [987, 164] on button "Copy link" at bounding box center [965, 156] width 73 height 24
click at [908, 94] on icon "button" at bounding box center [900, 98] width 15 height 15
click at [941, 130] on icon "button" at bounding box center [941, 130] width 15 height 15
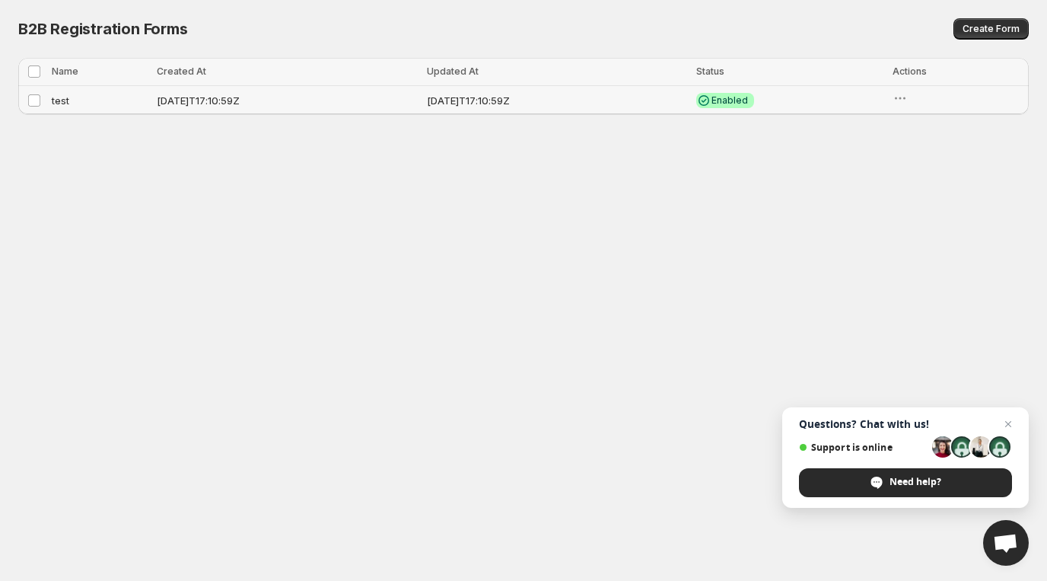
click at [907, 94] on td at bounding box center [958, 100] width 141 height 29
click at [908, 93] on icon "button" at bounding box center [900, 98] width 15 height 15
click at [964, 130] on span "View" at bounding box center [966, 131] width 24 height 12
click at [42, 103] on td "Select Item" at bounding box center [32, 100] width 29 height 29
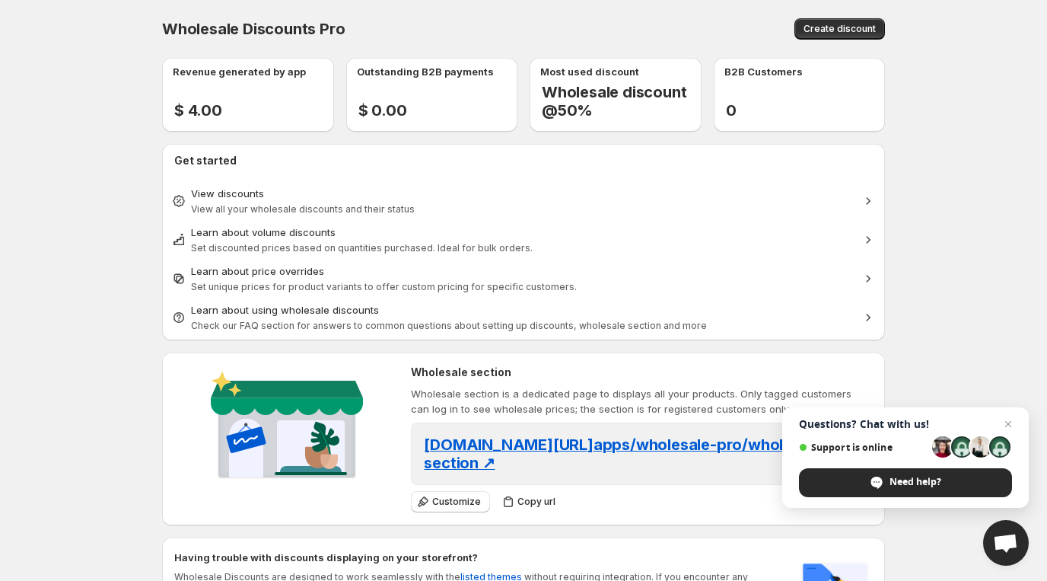
click at [112, 269] on body "Home Discounts B2B Registration Forms Net Terms Account Receivables Manual orde…" at bounding box center [523, 290] width 1047 height 581
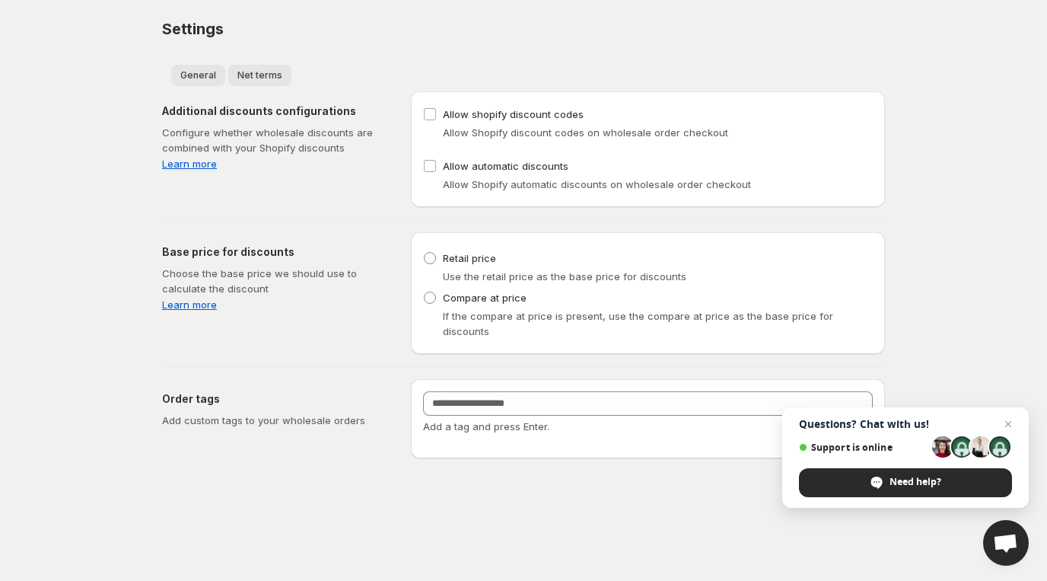
click at [260, 71] on span "Net terms" at bounding box center [259, 75] width 45 height 12
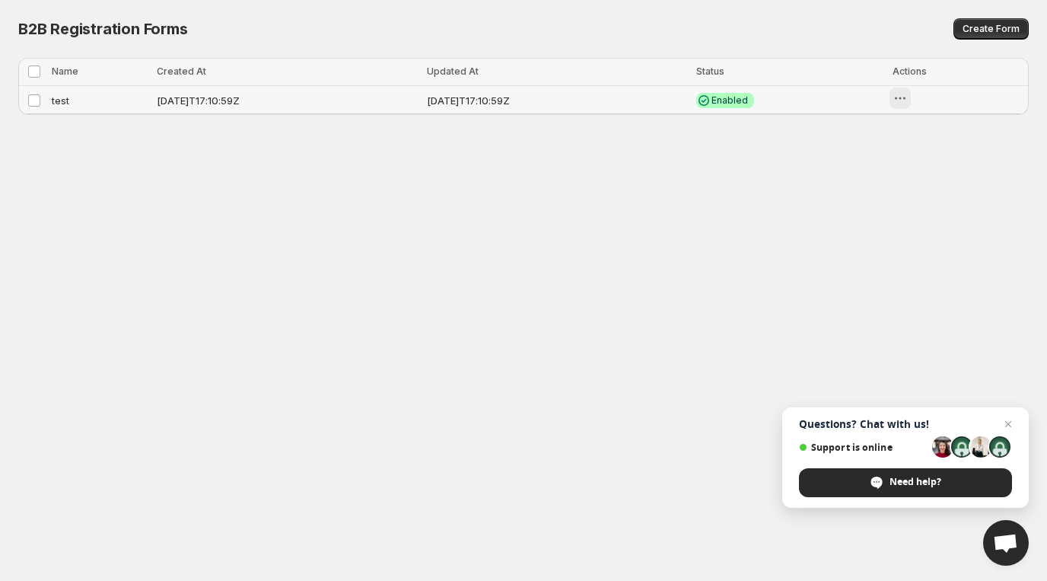
click at [908, 104] on icon "button" at bounding box center [900, 98] width 15 height 15
click at [960, 185] on span "Edit" at bounding box center [962, 183] width 17 height 12
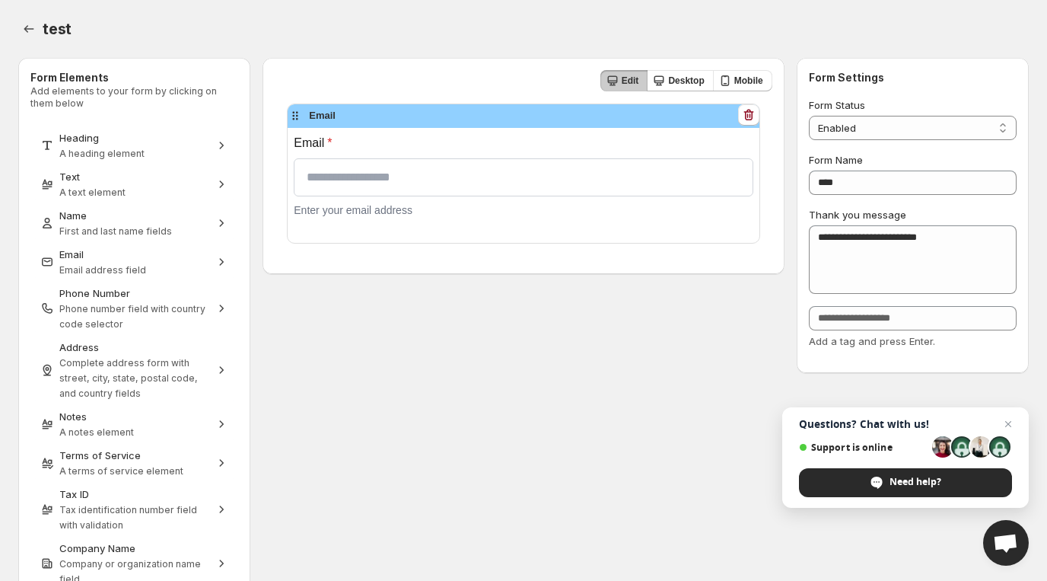
scroll to position [131, 0]
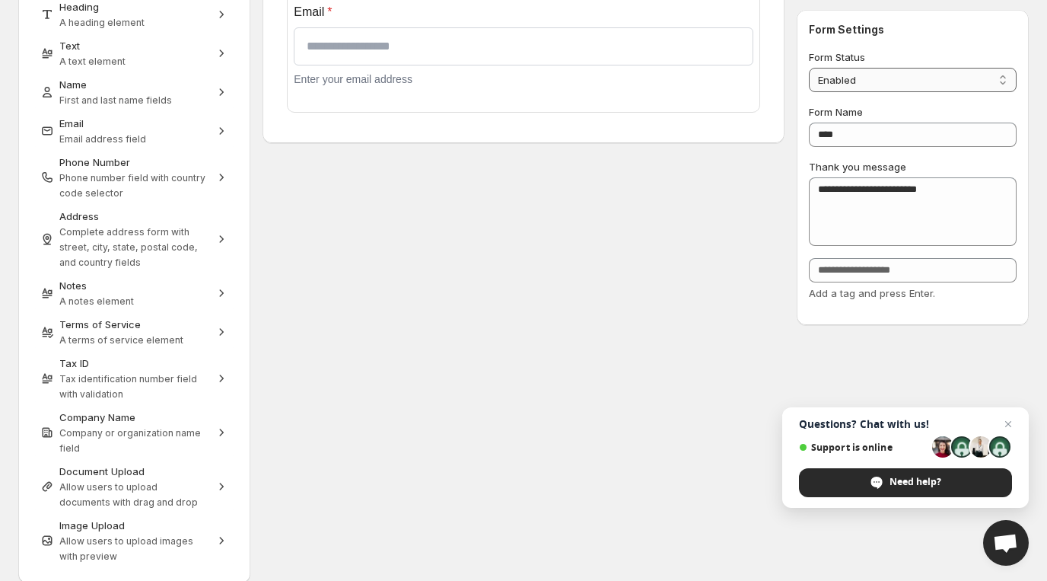
click at [932, 80] on select "******* ********" at bounding box center [913, 80] width 208 height 24
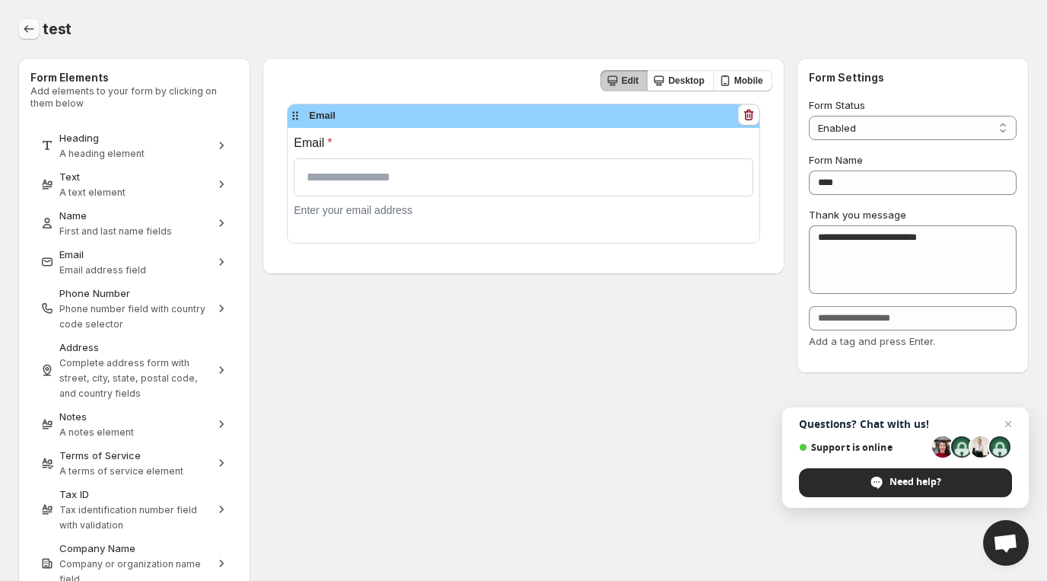
click at [30, 22] on icon "Back" at bounding box center [28, 28] width 15 height 15
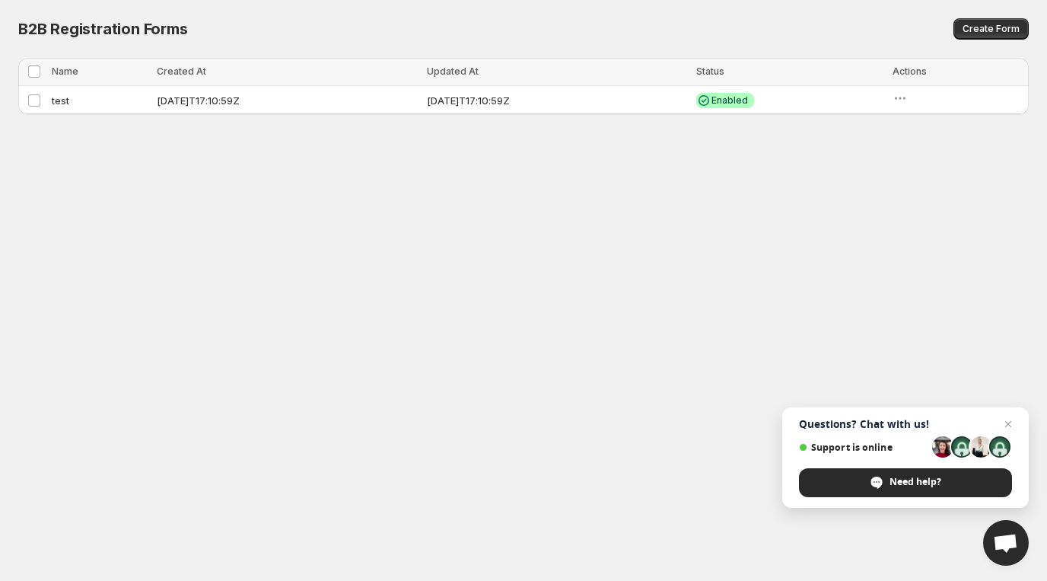
click at [158, 355] on body "Home Discounts B2B Registration Forms Net Terms Account Receivables Manual orde…" at bounding box center [523, 290] width 1047 height 581
drag, startPoint x: 13, startPoint y: 30, endPoint x: 523, endPoint y: 116, distance: 517.3
click at [523, 116] on body "Home Discounts B2B Registration Forms Net Terms Account Receivables Manual orde…" at bounding box center [523, 290] width 1047 height 581
click at [906, 97] on icon "button" at bounding box center [904, 98] width 2 height 2
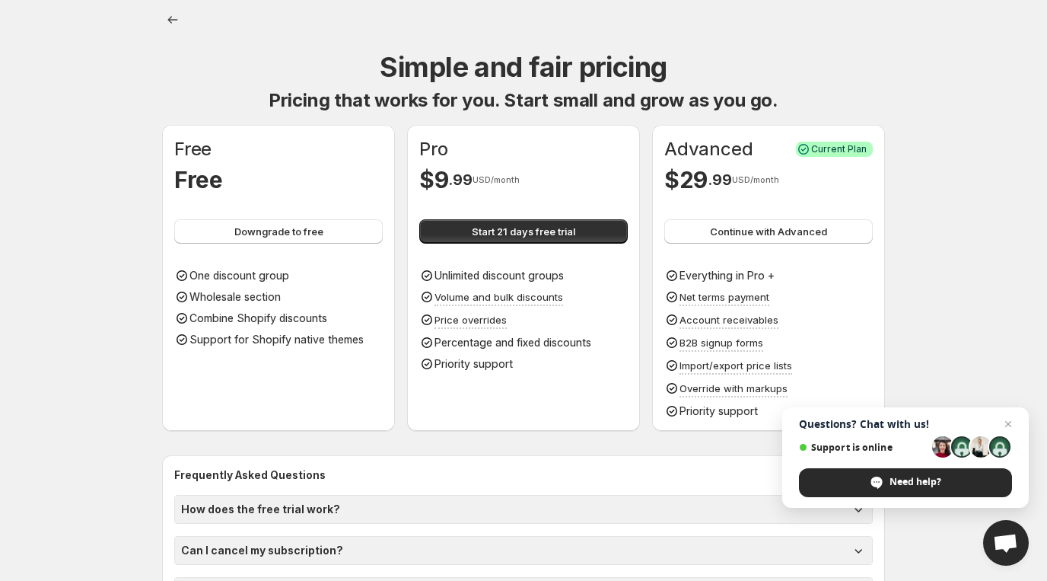
scroll to position [112, 0]
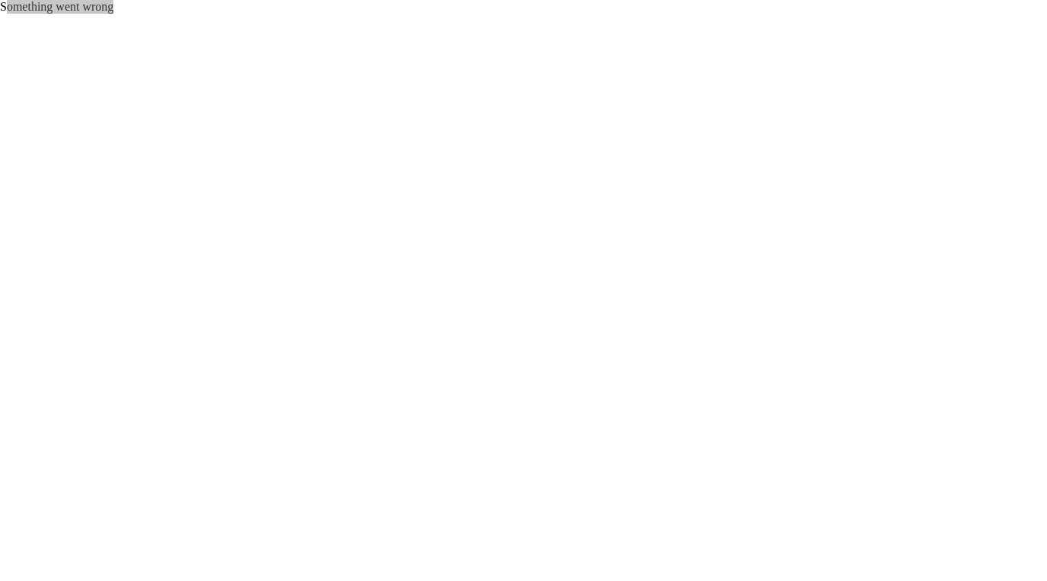
drag, startPoint x: 119, startPoint y: 10, endPoint x: 4, endPoint y: 9, distance: 114.9
click at [4, 9] on div "Something went wrong" at bounding box center [523, 7] width 1047 height 14
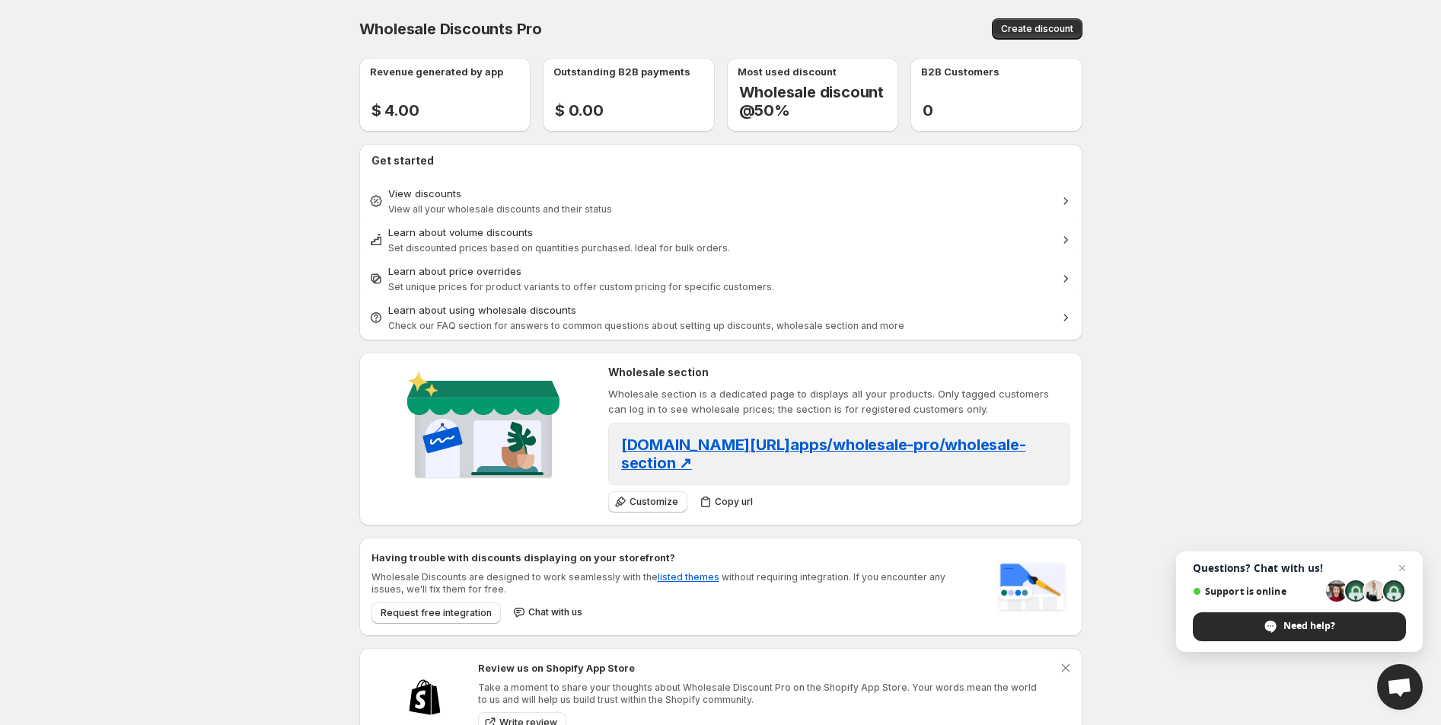
scroll to position [49, 0]
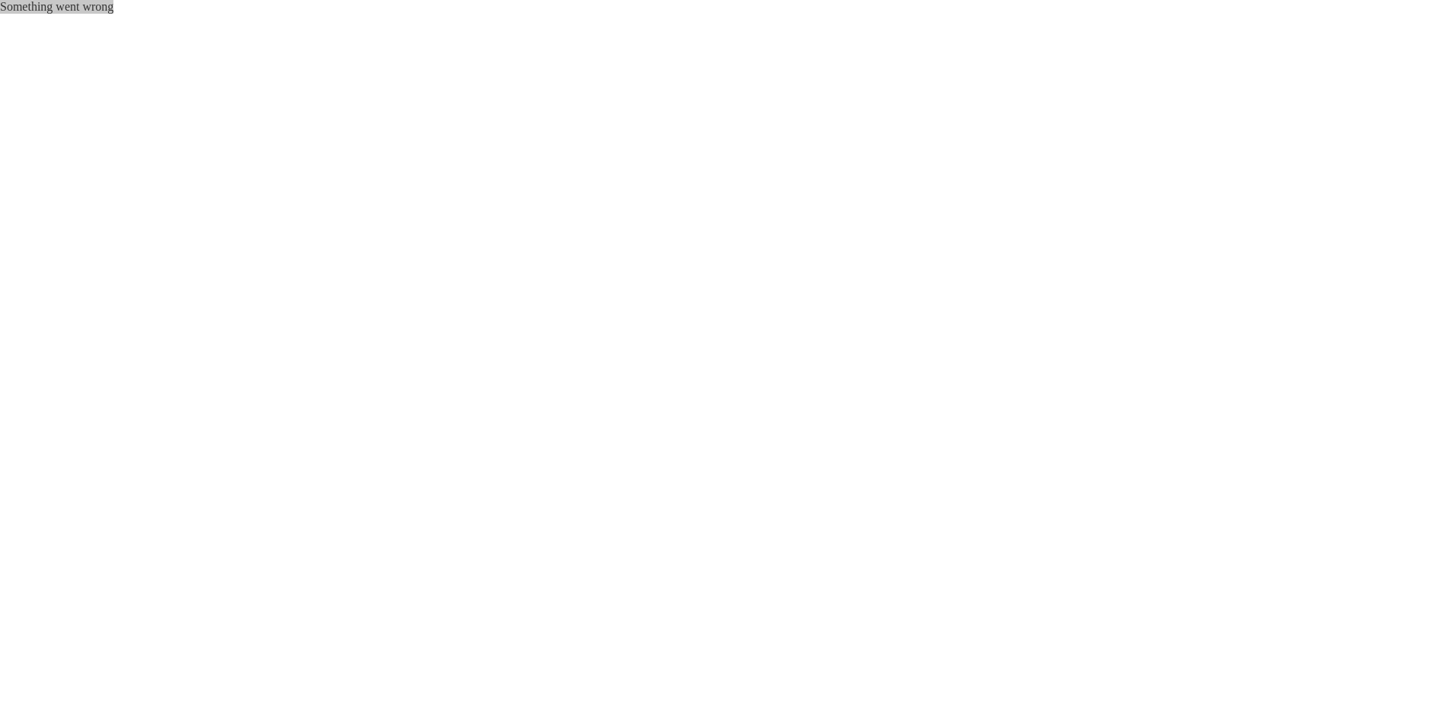
drag, startPoint x: 126, startPoint y: 7, endPoint x: 22, endPoint y: 20, distance: 105.1
click at [0, 2] on div "Something went wrong" at bounding box center [720, 7] width 1441 height 14
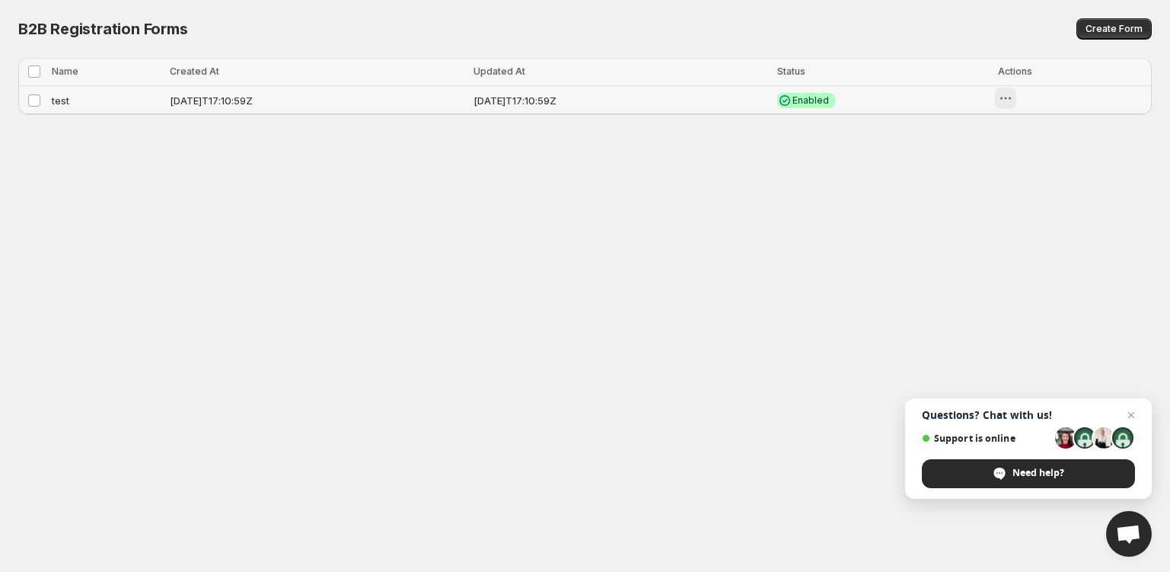
click at [1013, 97] on icon "button" at bounding box center [1005, 98] width 15 height 15
click at [568, 339] on body "Home Discounts B2B Registration Forms Net Terms Account Receivables Manual orde…" at bounding box center [585, 286] width 1170 height 572
click at [1013, 94] on icon "button" at bounding box center [1005, 98] width 15 height 15
click at [1088, 128] on span "View" at bounding box center [1081, 131] width 24 height 12
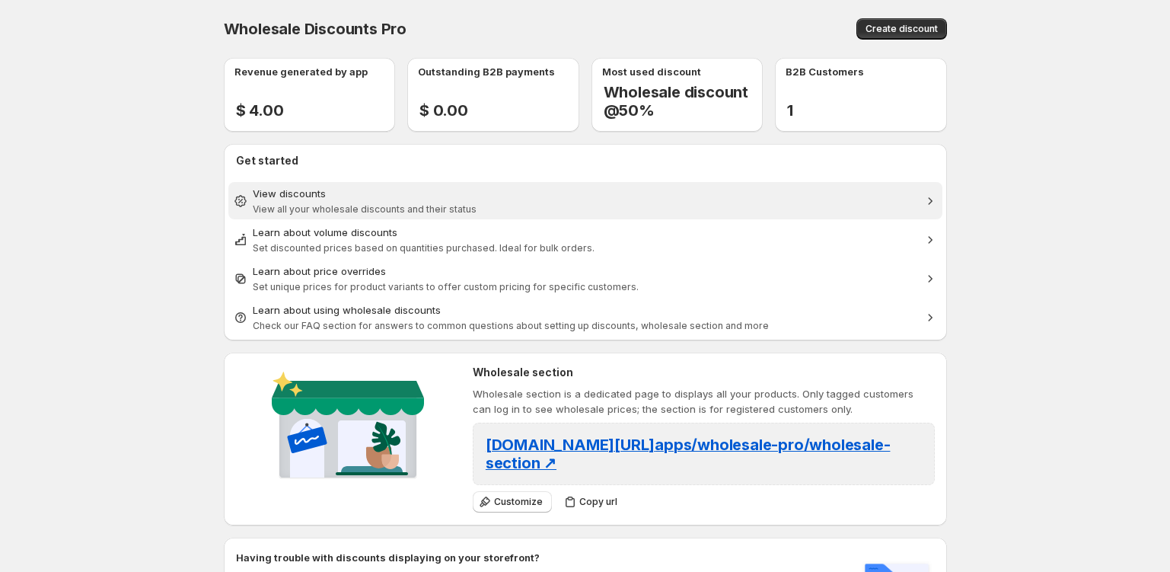
click at [627, 215] on span "View discounts View all your wholesale discounts and their status" at bounding box center [585, 201] width 665 height 30
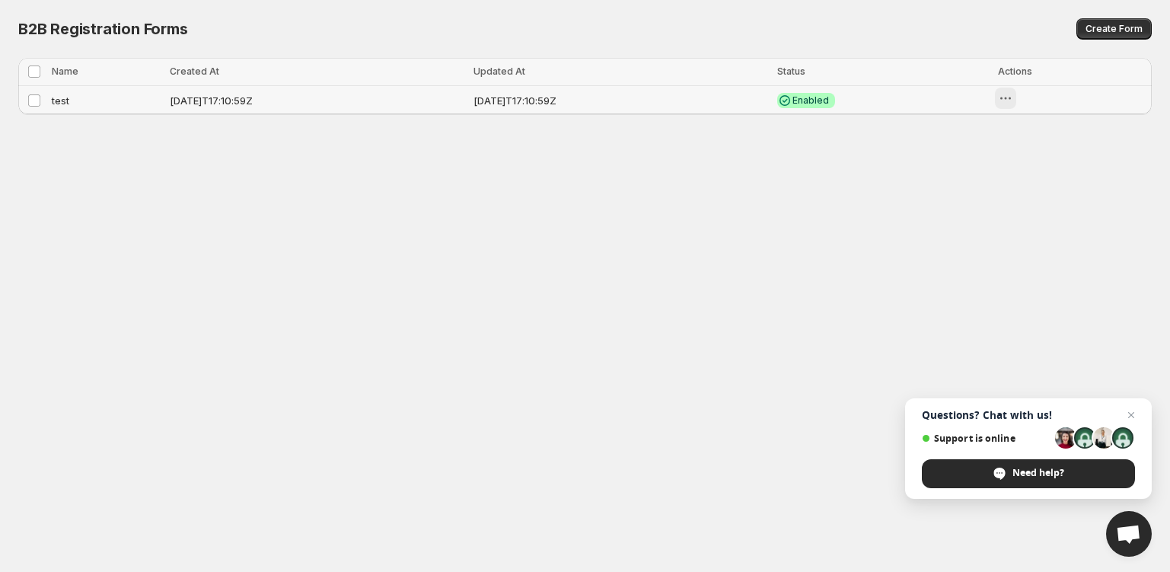
click at [1011, 99] on icon "button" at bounding box center [1010, 98] width 2 height 2
click at [1065, 231] on div "Delete" at bounding box center [1081, 234] width 64 height 15
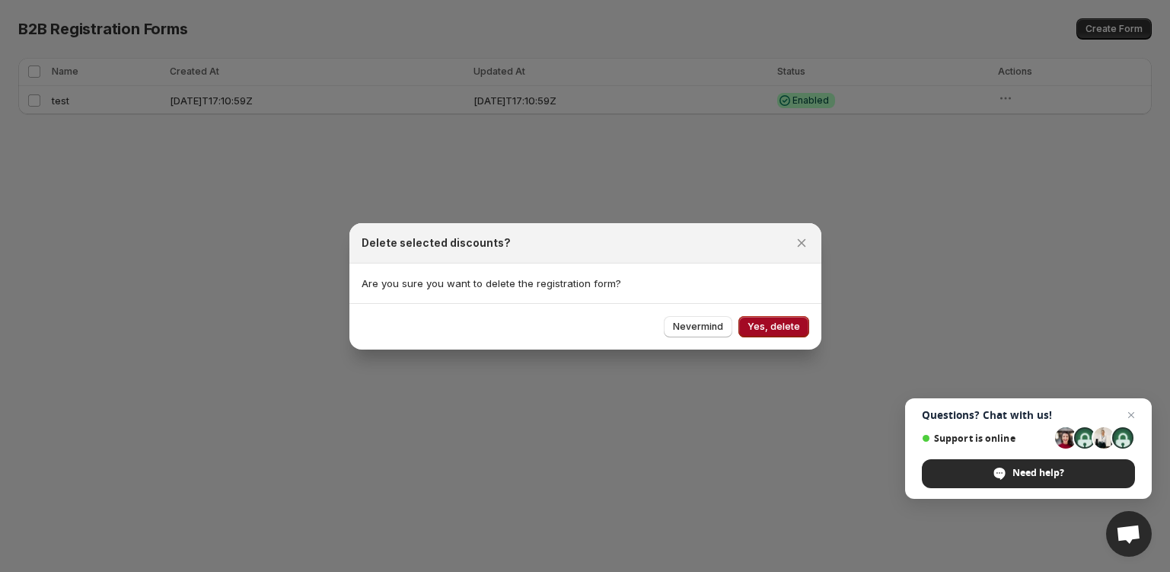
click at [779, 321] on span "Yes, delete" at bounding box center [773, 326] width 53 height 12
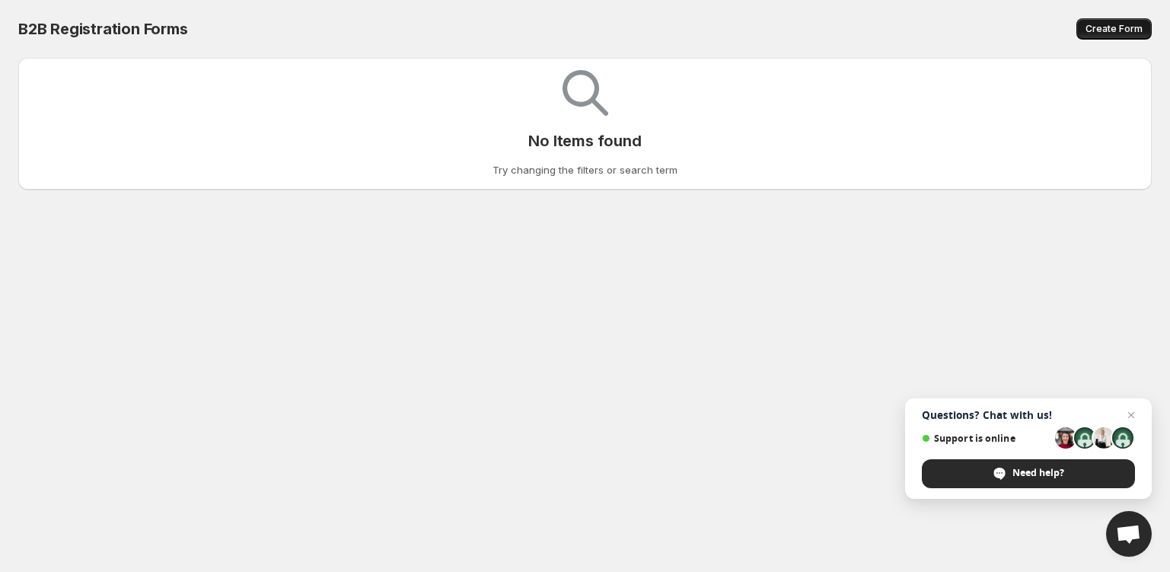
click at [1114, 29] on span "Create Form" at bounding box center [1113, 29] width 57 height 12
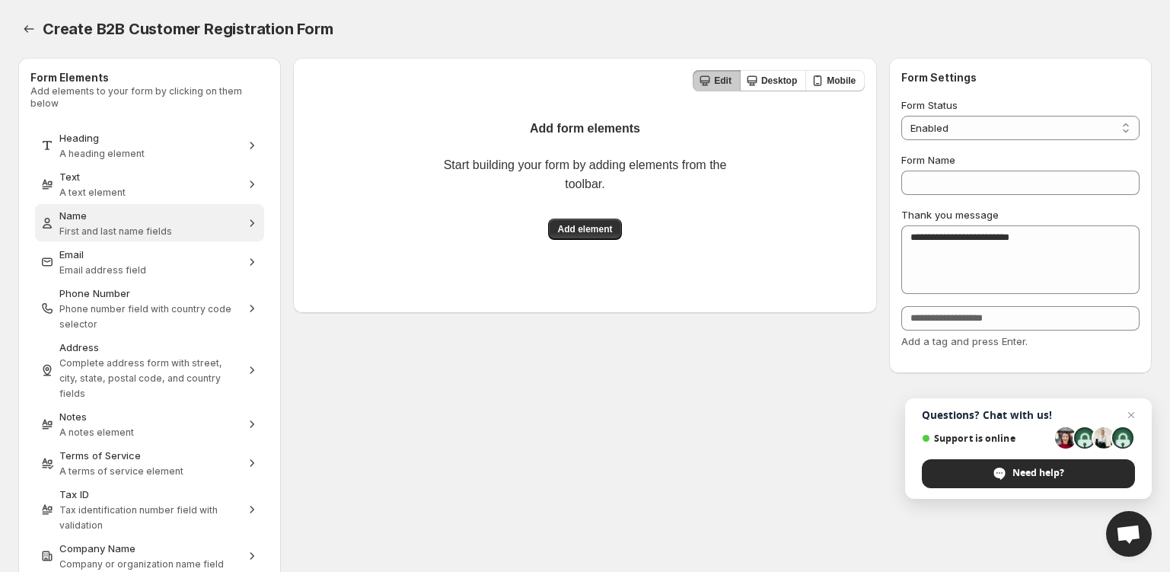
click at [131, 208] on div "Name" at bounding box center [149, 215] width 180 height 15
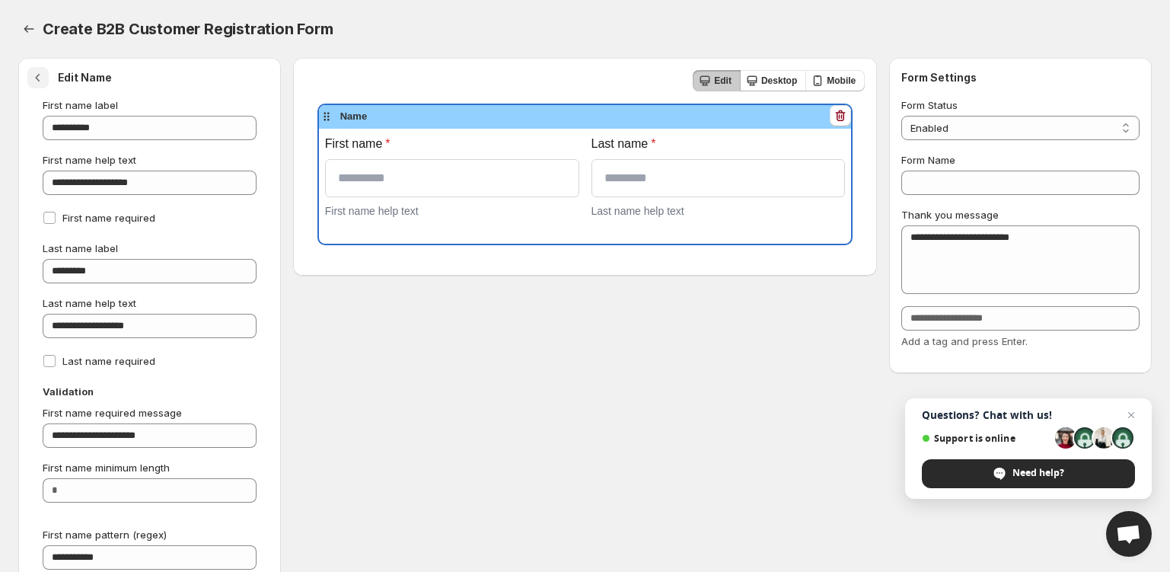
click at [42, 78] on icon "button" at bounding box center [37, 77] width 15 height 15
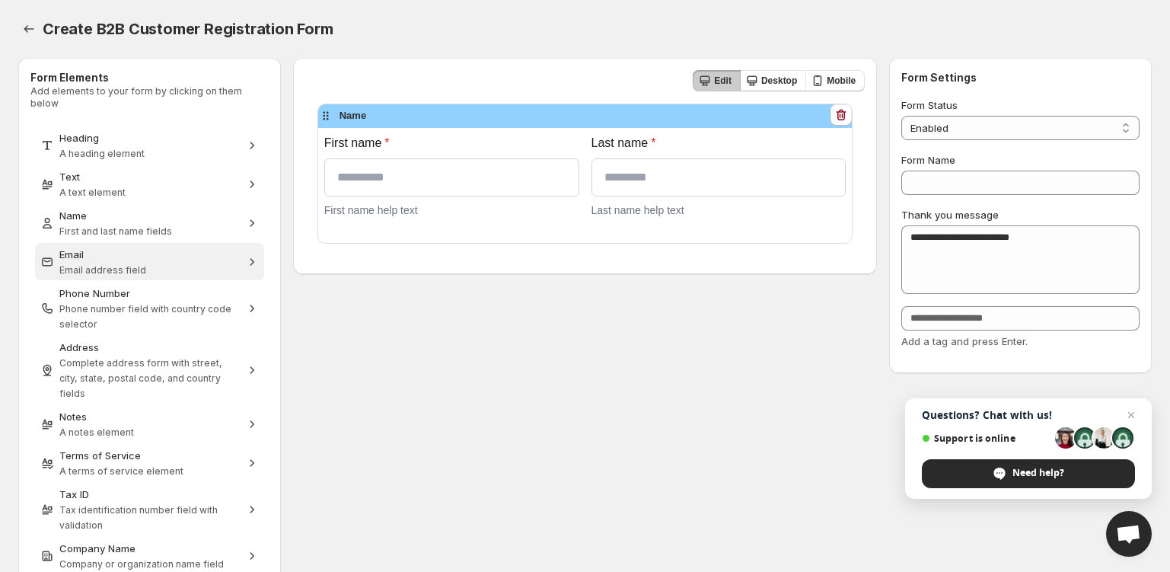
click at [129, 264] on span "Email address field" at bounding box center [102, 269] width 87 height 11
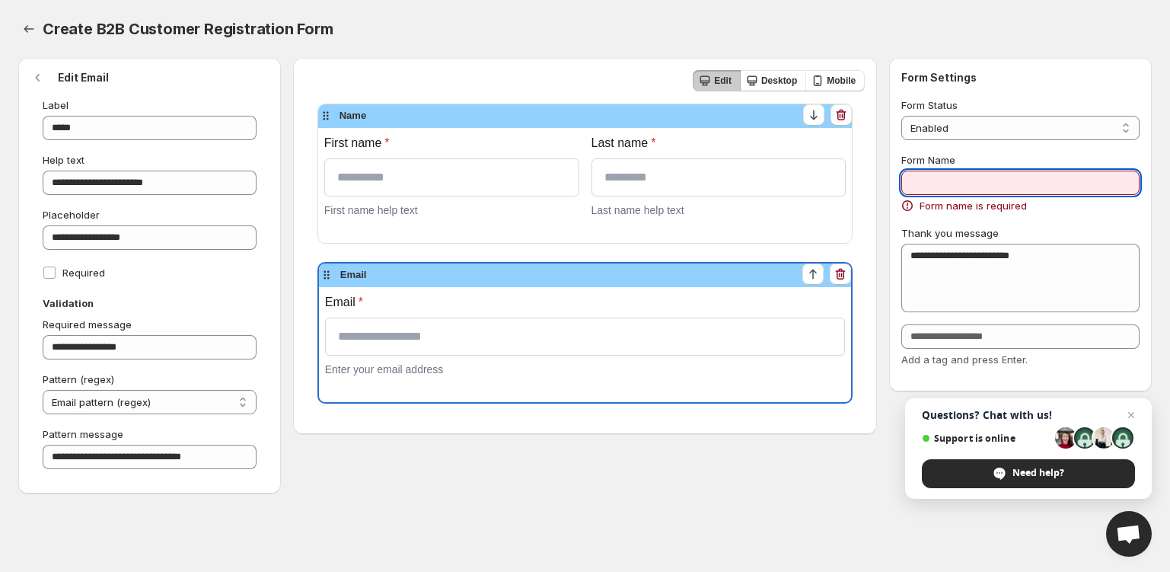
click at [954, 171] on input "Form Name" at bounding box center [1020, 182] width 238 height 24
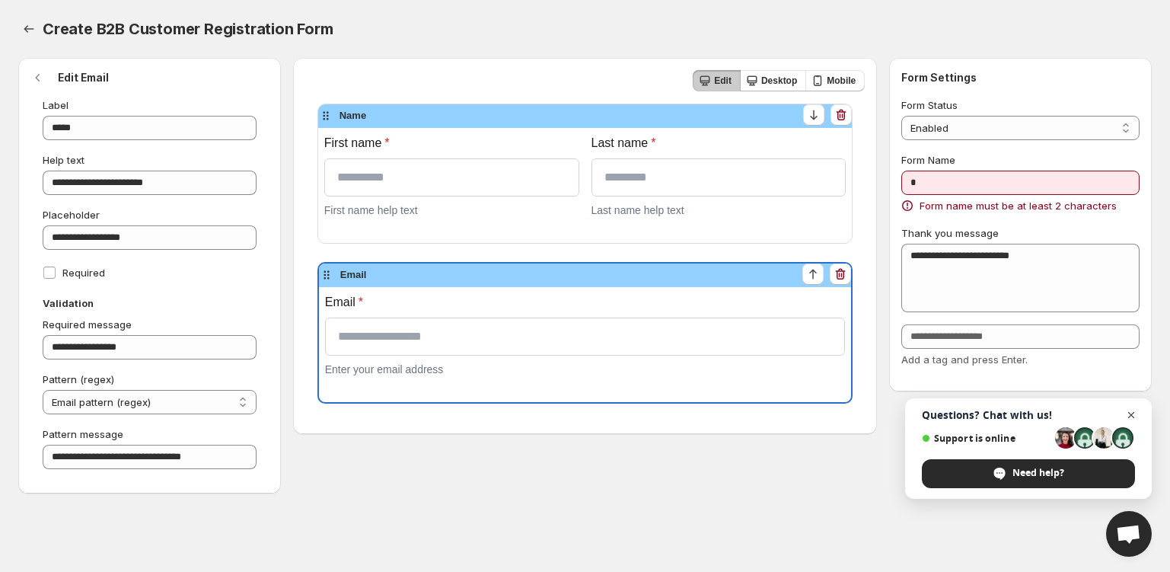
click at [1134, 413] on span "Close chat" at bounding box center [1131, 415] width 19 height 19
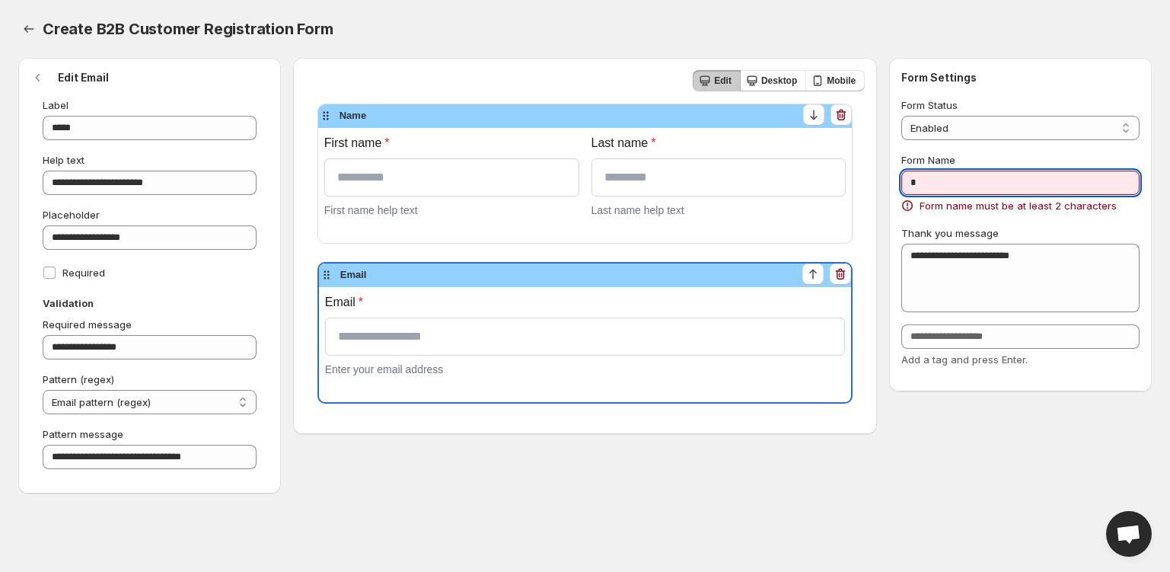
click at [967, 186] on input "*" at bounding box center [1020, 182] width 238 height 24
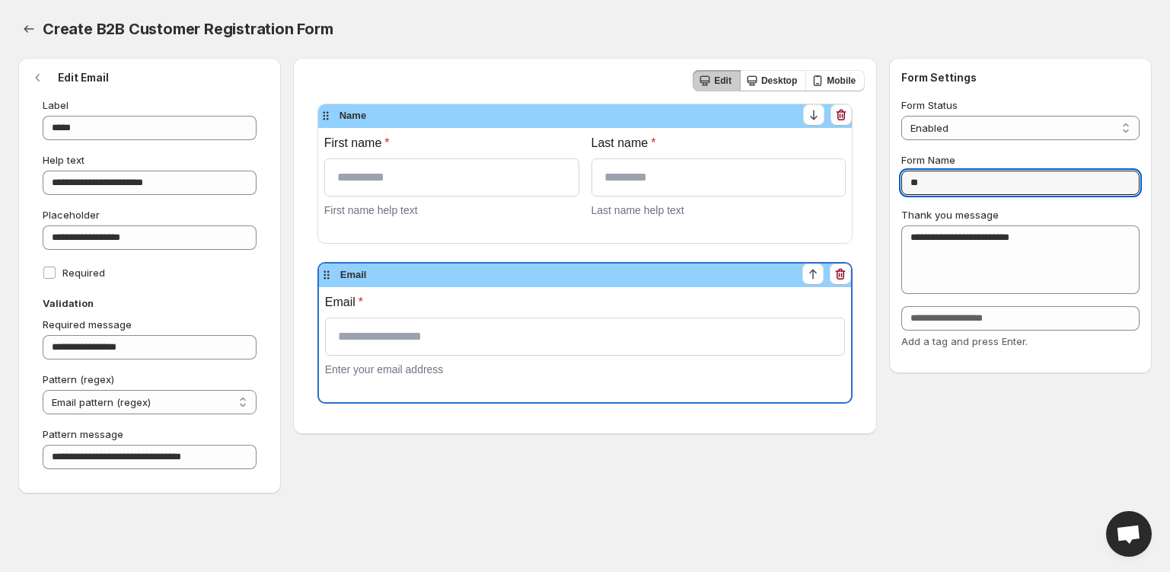
type input "**"
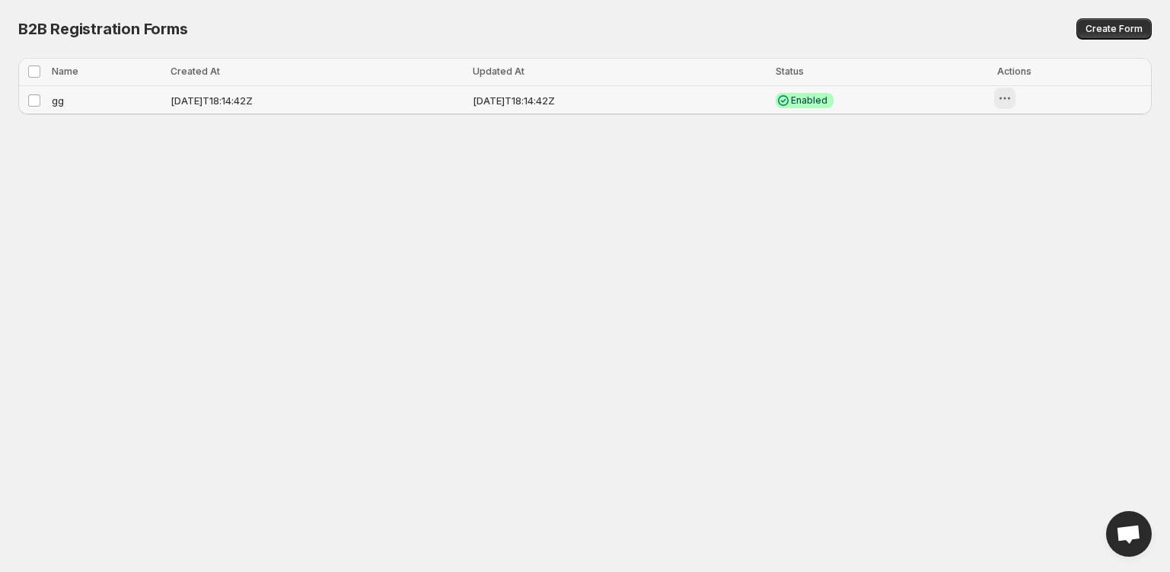
click at [1012, 97] on icon "button" at bounding box center [1004, 98] width 15 height 15
click at [1053, 126] on icon "button" at bounding box center [1057, 130] width 15 height 15
